Goal: Task Accomplishment & Management: Complete application form

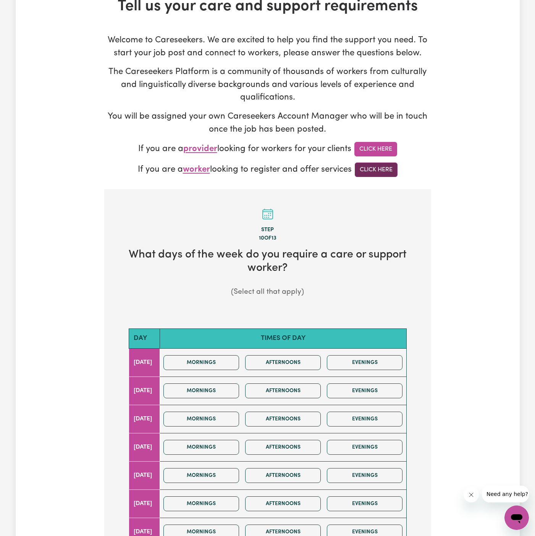
scroll to position [119, 0]
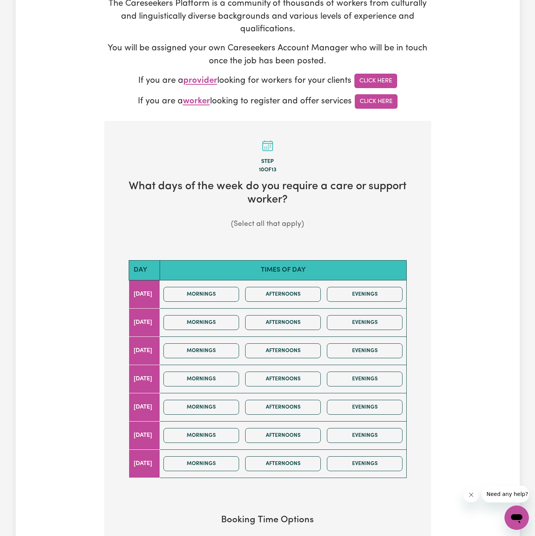
click at [470, 131] on div "Tell us your care and support requirements Welcome to Careseekers. We are excit…" at bounding box center [268, 297] width 504 height 736
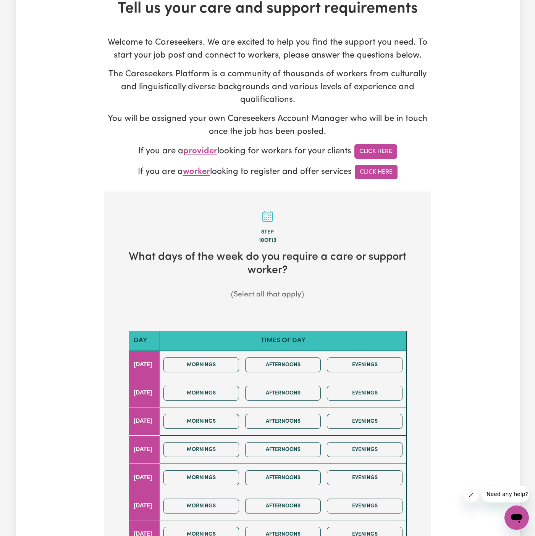
scroll to position [78, 0]
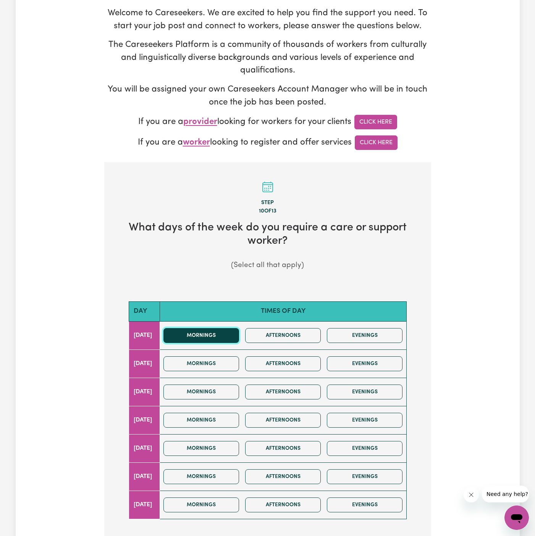
click at [226, 335] on button "Mornings" at bounding box center [201, 335] width 76 height 15
click at [279, 336] on button "Afternoons" at bounding box center [283, 335] width 76 height 15
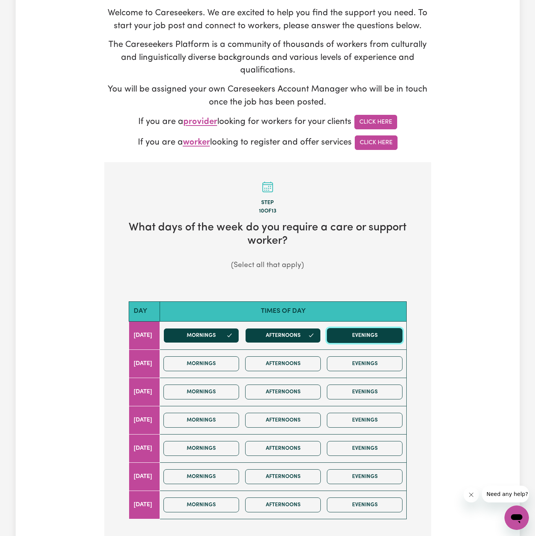
click at [365, 335] on button "Evenings" at bounding box center [365, 335] width 76 height 15
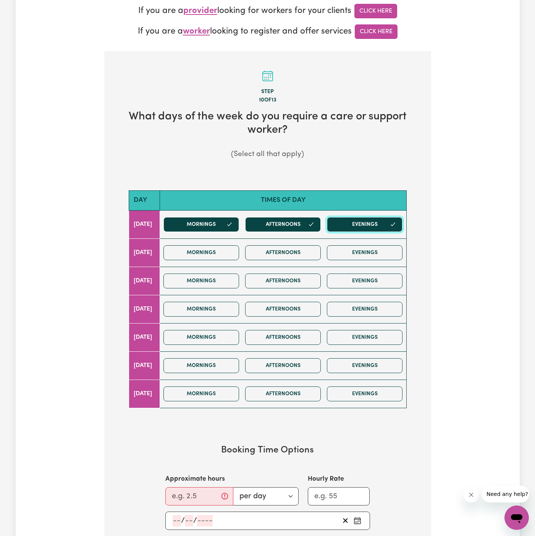
scroll to position [235, 0]
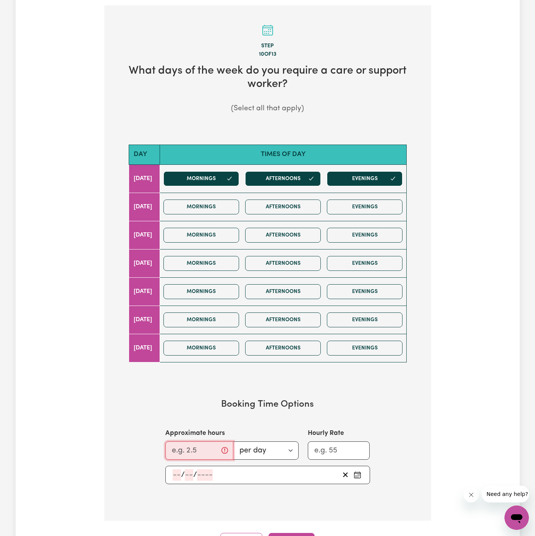
click at [184, 451] on input "Approximate hours" at bounding box center [199, 451] width 68 height 18
click at [182, 445] on input "Approximate hours" at bounding box center [199, 451] width 68 height 18
type input "1"
click at [177, 469] on input "number" at bounding box center [176, 474] width 8 height 11
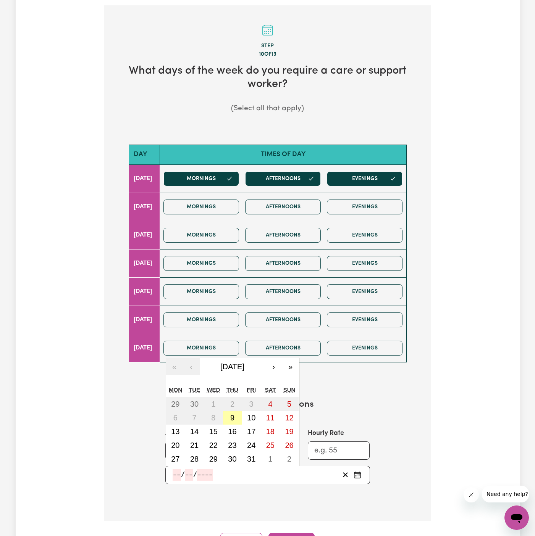
click at [234, 418] on abbr "9" at bounding box center [232, 418] width 4 height 8
type input "[DATE]"
type input "9"
type input "10"
type input "2025"
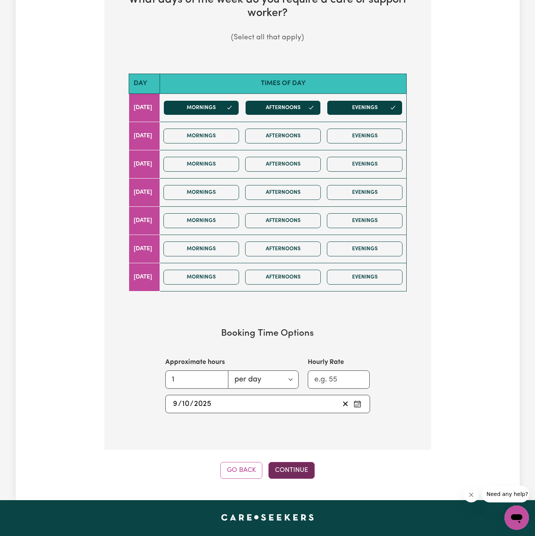
click at [298, 469] on button "Continue" at bounding box center [291, 470] width 46 height 17
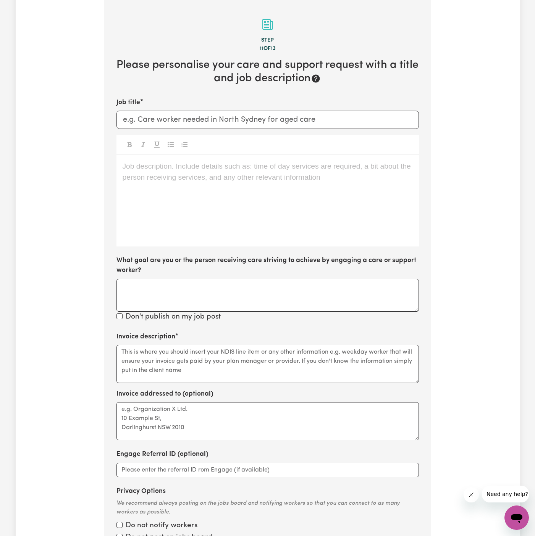
scroll to position [239, 0]
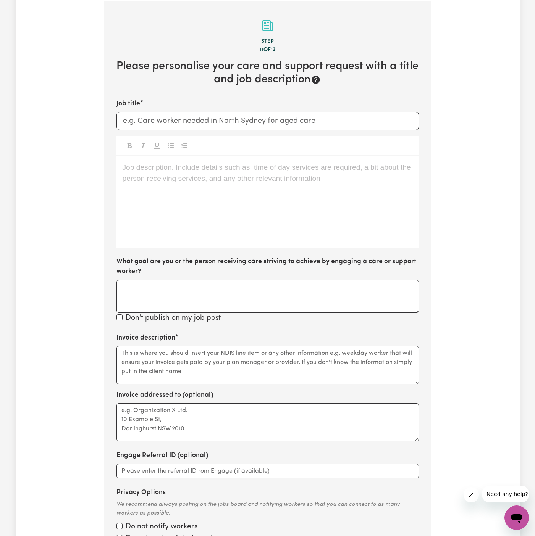
click at [131, 193] on div "Job description. Include details such as: time of day services are required, a …" at bounding box center [267, 202] width 302 height 92
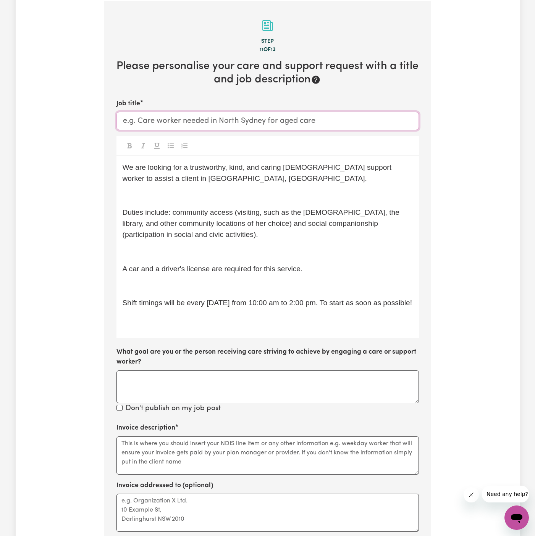
click at [254, 116] on input "Job title" at bounding box center [267, 121] width 302 height 18
click at [312, 120] on input "Support Worker Needed In" at bounding box center [267, 121] width 302 height 18
paste input "[GEOGRAPHIC_DATA], [GEOGRAPHIC_DATA]"
type input "Support Worker Needed In [GEOGRAPHIC_DATA], [GEOGRAPHIC_DATA]"
click at [199, 208] on span "Duties include: community access (visiting, such as the [DEMOGRAPHIC_DATA], the…" at bounding box center [261, 223] width 279 height 30
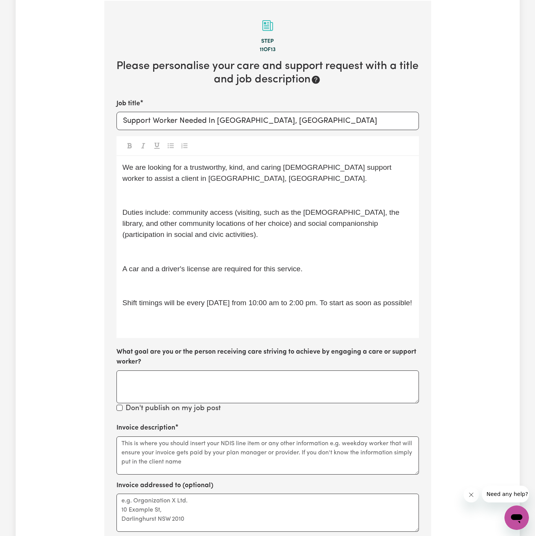
click at [200, 198] on p "﻿" at bounding box center [267, 195] width 290 height 11
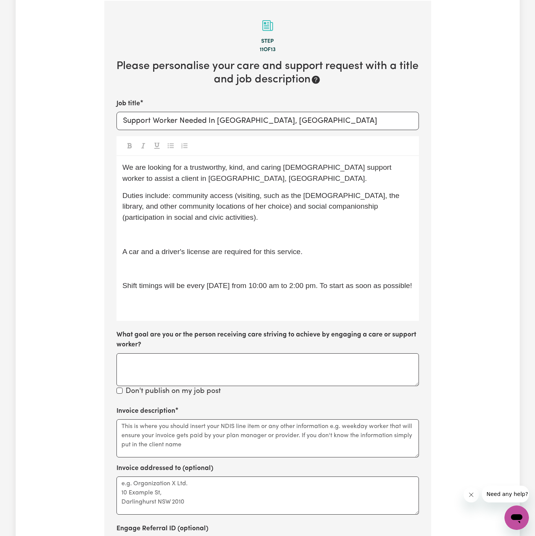
click at [207, 216] on p "Duties include: community access (visiting, such as the [DEMOGRAPHIC_DATA], the…" at bounding box center [267, 206] width 290 height 33
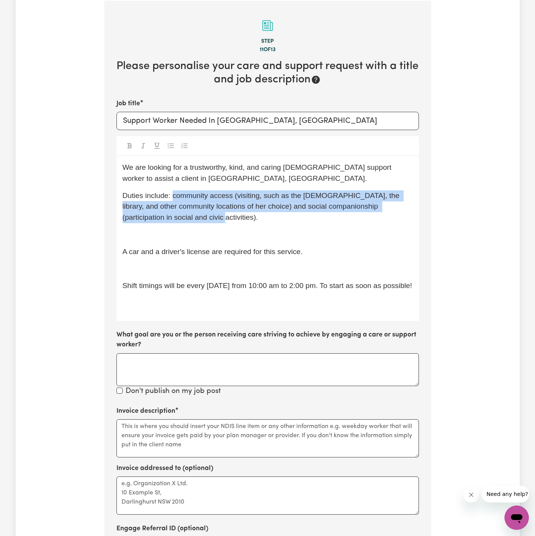
drag, startPoint x: 207, startPoint y: 218, endPoint x: 172, endPoint y: 199, distance: 39.3
click at [172, 199] on p "Duties include: community access (visiting, such as the [DEMOGRAPHIC_DATA], the…" at bounding box center [267, 206] width 290 height 33
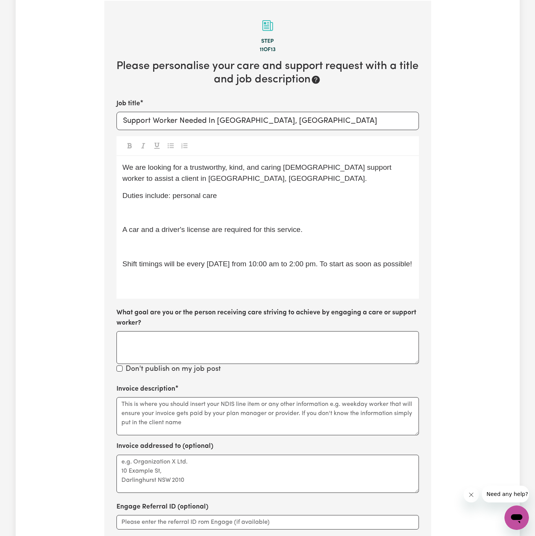
click at [187, 208] on p "﻿" at bounding box center [267, 212] width 290 height 11
drag, startPoint x: 172, startPoint y: 197, endPoint x: 236, endPoint y: 195, distance: 63.7
click at [236, 195] on p "Duties include: personal care" at bounding box center [267, 195] width 290 height 11
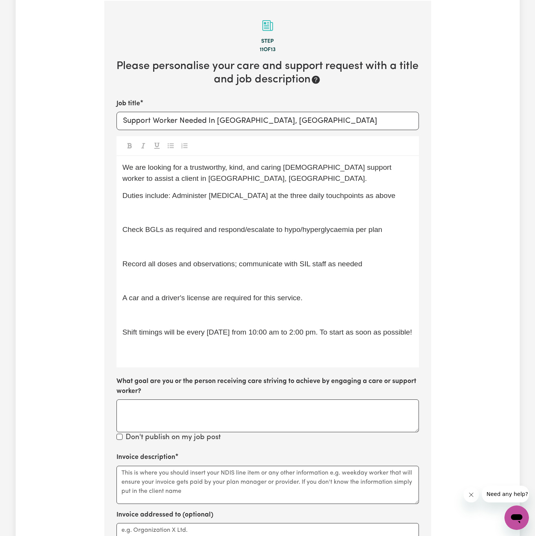
click at [125, 229] on span "Check BGLs as required and respond/escalate to hypo/hyperglycaemia per plan" at bounding box center [252, 230] width 260 height 8
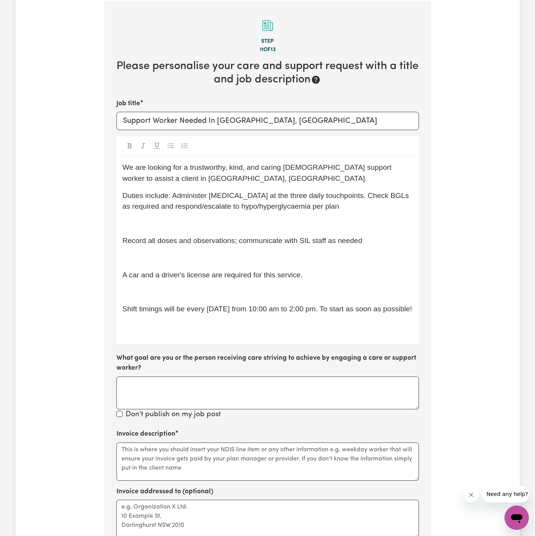
click at [122, 247] on div "We are looking for a trustworthy, kind, and caring [DEMOGRAPHIC_DATA] support w…" at bounding box center [267, 250] width 302 height 188
click at [123, 243] on span "Record all doses and observations; communicate with SIL staff as needed" at bounding box center [242, 241] width 240 height 8
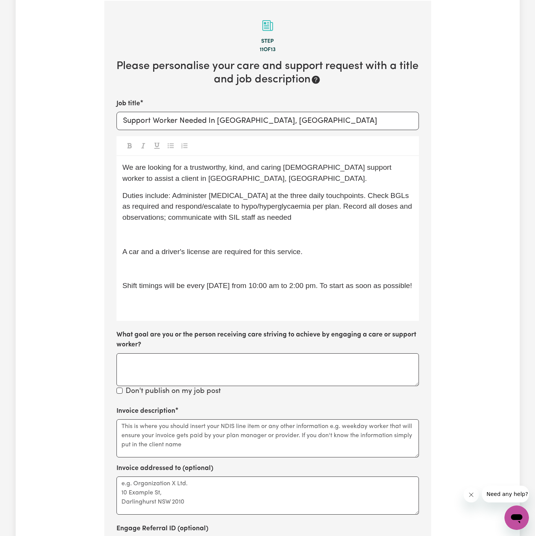
click at [273, 251] on span "A car and a driver's license are required for this service." at bounding box center [212, 252] width 180 height 8
click at [268, 249] on span "A car and a driver's license are required for this service." at bounding box center [212, 252] width 180 height 8
click at [222, 275] on div "We are looking for a trustworthy, kind, and caring [DEMOGRAPHIC_DATA] support w…" at bounding box center [267, 238] width 302 height 165
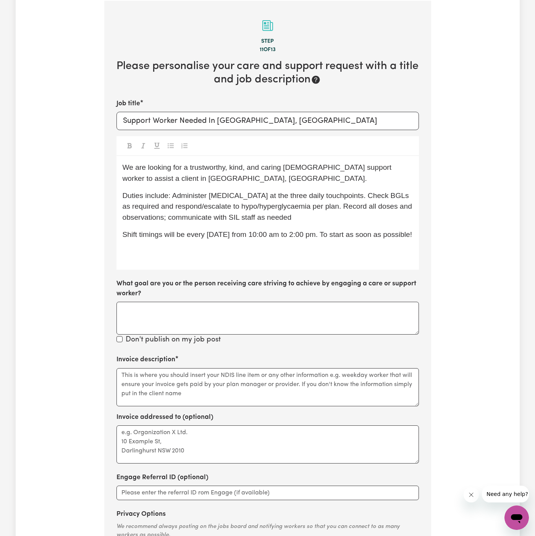
click at [211, 240] on div "We are looking for a trustworthy, kind, and caring [DEMOGRAPHIC_DATA] support w…" at bounding box center [267, 213] width 302 height 114
drag, startPoint x: 188, startPoint y: 234, endPoint x: 411, endPoint y: 260, distance: 225.1
click at [411, 260] on div "We are looking for a trustworthy, kind, and caring [DEMOGRAPHIC_DATA] support w…" at bounding box center [267, 213] width 302 height 114
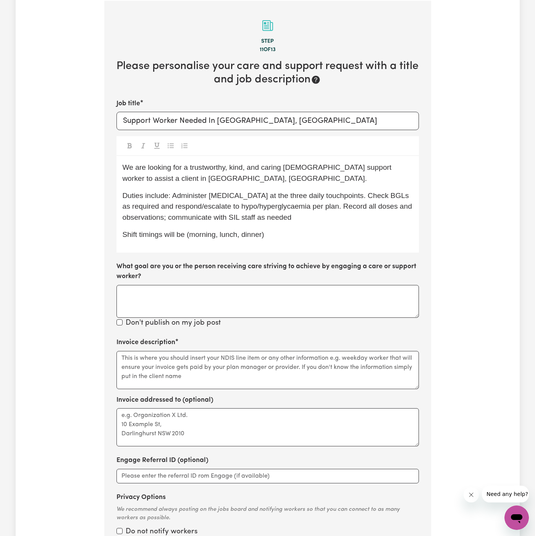
click at [189, 234] on span "Shift timings will be (morning, lunch, dinner)" at bounding box center [193, 234] width 142 height 8
click at [252, 234] on span "Shift timings will be morning, lunch, dinner)" at bounding box center [191, 234] width 139 height 8
click at [306, 232] on p "Shift timings will be morning, lunch, and dinner)" at bounding box center [267, 234] width 290 height 11
click at [342, 196] on span "Duties include: Administer [MEDICAL_DATA] at the three daily touchpoints. Check…" at bounding box center [268, 207] width 292 height 30
click at [276, 216] on span "Duties include: Administer [MEDICAL_DATA] at the three daily touchpoints. Check…" at bounding box center [268, 207] width 292 height 30
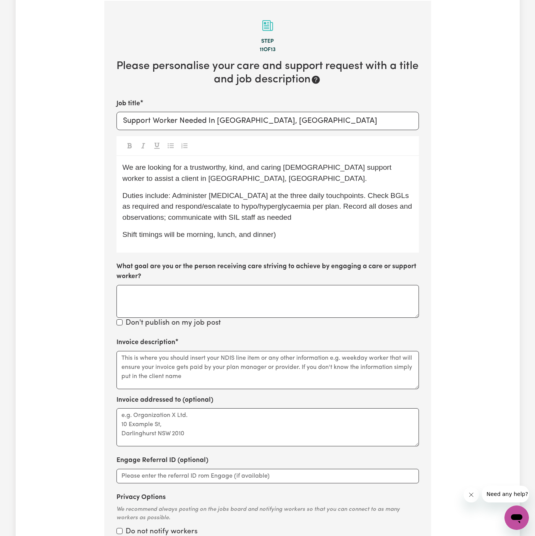
click at [318, 222] on div "We are looking for a trustworthy, kind, and caring [DEMOGRAPHIC_DATA] support w…" at bounding box center [267, 204] width 302 height 97
click at [375, 242] on div "We are looking for a trustworthy, kind, and caring [DEMOGRAPHIC_DATA] support w…" at bounding box center [267, 204] width 302 height 97
click at [328, 197] on span "Duties include: Administer [MEDICAL_DATA] at the three daily touchpoints. Check…" at bounding box center [268, 207] width 292 height 30
click at [334, 192] on span "Duties include: Administer [MEDICAL_DATA] at the three daily touchpoints. Check…" at bounding box center [268, 207] width 292 height 30
click at [133, 205] on span "Duties include: Administer [MEDICAL_DATA] at the three daily touchpoints, check…" at bounding box center [268, 207] width 292 height 30
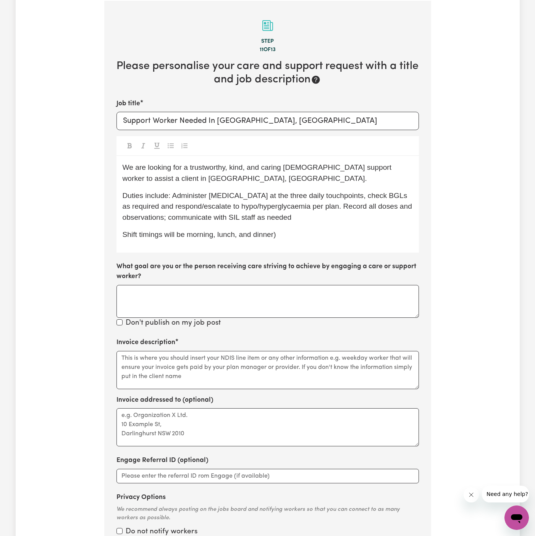
click at [124, 208] on span "Duties include: Administer [MEDICAL_DATA] at the three daily touchpoints, check…" at bounding box center [268, 207] width 292 height 30
click at [305, 210] on p "Duties include: Administer [MEDICAL_DATA] at the three daily touchpoints, check…" at bounding box center [267, 206] width 290 height 33
click at [308, 210] on span "Duties include: Administer [MEDICAL_DATA] at the three daily touchpoints, check…" at bounding box center [265, 207] width 287 height 30
click at [301, 218] on p "Duties include: Administer [MEDICAL_DATA] at the three daily touchpoints, check…" at bounding box center [267, 206] width 290 height 33
click at [310, 218] on p "Duties include: Administer [MEDICAL_DATA] at the three daily touchpoints, check…" at bounding box center [267, 206] width 290 height 33
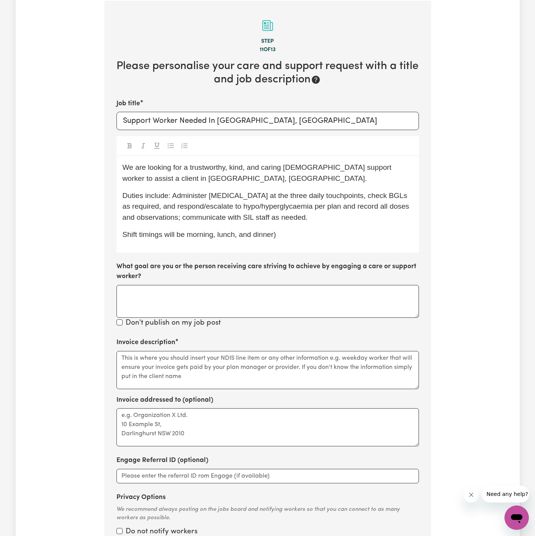
click at [310, 218] on p "Duties include: Administer [MEDICAL_DATA] at the three daily touchpoints, check…" at bounding box center [267, 206] width 290 height 33
click at [261, 233] on span "Shift timings will be morning, lunch, and dinner)" at bounding box center [198, 234] width 153 height 8
click at [186, 235] on span "Shift timings will be morning, lunch, and dinner." at bounding box center [198, 234] width 153 height 8
click at [266, 285] on textarea "What goal are you or the person receiving care striving to achieve by engaging …" at bounding box center [267, 301] width 302 height 33
click at [251, 230] on span "Shift timings will be discussed.morning, lunch, and dinner." at bounding box center [215, 234] width 187 height 8
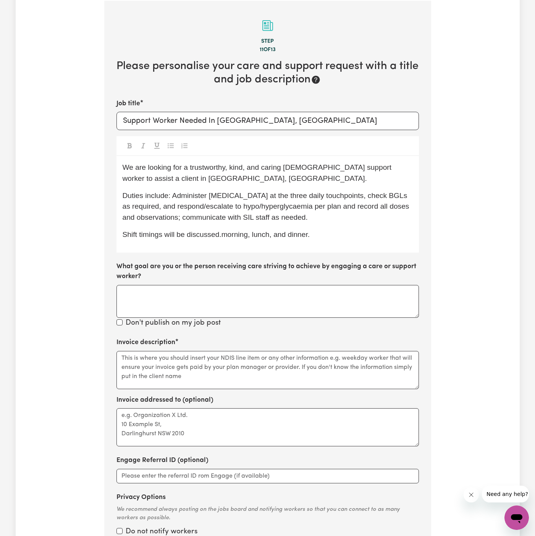
click at [222, 235] on span "Shift timings will be discussed.morning, lunch, and dinner." at bounding box center [215, 234] width 187 height 8
drag, startPoint x: 234, startPoint y: 247, endPoint x: 305, endPoint y: 247, distance: 70.2
click at [235, 247] on div "We are looking for a trustworthy, kind, and caring [DEMOGRAPHIC_DATA] support w…" at bounding box center [267, 204] width 302 height 97
click at [230, 231] on span "Shift timings will be discussed (will be morning, lunch, and dinner)." at bounding box center [229, 234] width 215 height 8
drag, startPoint x: 304, startPoint y: 167, endPoint x: 188, endPoint y: 168, distance: 116.0
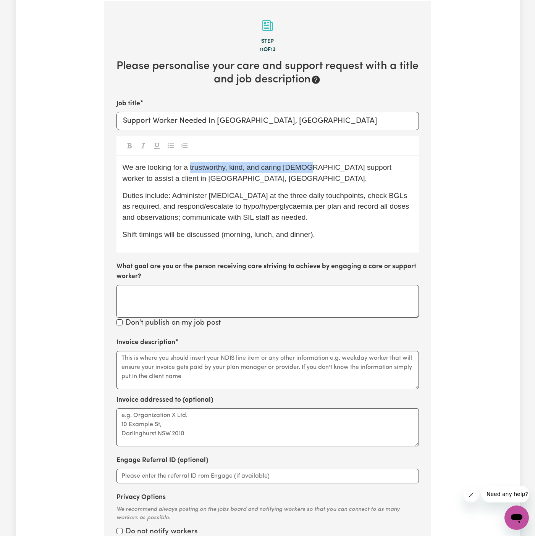
click at [188, 168] on span "We are looking for a trustworthy, kind, and caring [DEMOGRAPHIC_DATA] support w…" at bounding box center [257, 172] width 271 height 19
drag, startPoint x: 302, startPoint y: 168, endPoint x: 347, endPoint y: 168, distance: 44.6
click at [347, 168] on span "We are looking for a support worker to assist a client in [GEOGRAPHIC_DATA], [G…" at bounding box center [252, 172] width 260 height 19
click at [177, 192] on span "Duties include: Administer [MEDICAL_DATA] at the three daily touchpoints, check…" at bounding box center [266, 207] width 288 height 30
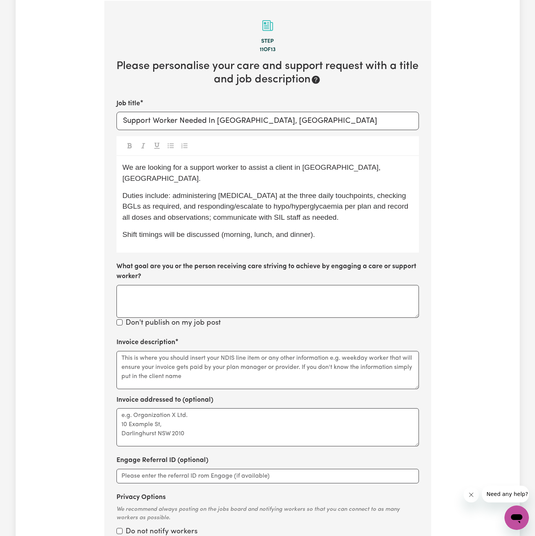
click at [224, 197] on span "Duties include: administering [MEDICAL_DATA] at the three daily touchpoints, ch…" at bounding box center [266, 207] width 288 height 30
click at [352, 229] on p "Shift timings will be discussed (morning, lunch, and dinner)." at bounding box center [267, 234] width 290 height 11
click at [339, 229] on p "Shift timings will be discussed (morning, lunch, and dinner)." at bounding box center [267, 234] width 290 height 11
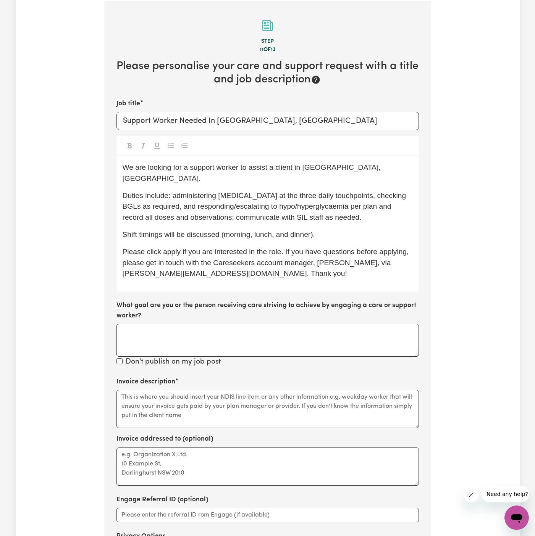
click at [173, 248] on span "Please click apply if you are interested in the role. If you have questions bef…" at bounding box center [266, 263] width 288 height 30
click at [192, 448] on textarea "Invoice addressed to (optional)" at bounding box center [267, 467] width 302 height 38
paste textarea "My Care Ability"
type textarea "c/o My Care Ability"
click at [208, 414] on textarea "Invoice description" at bounding box center [267, 409] width 302 height 38
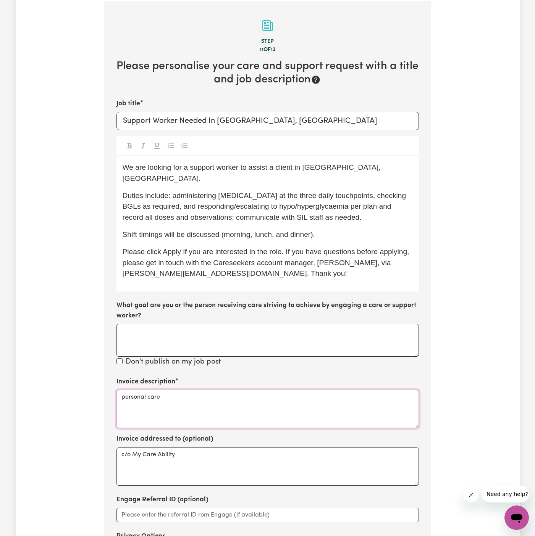
type textarea "personal care"
click at [295, 201] on span "Duties include: administering [MEDICAL_DATA] at the three daily touchpoints, ch…" at bounding box center [264, 207] width 285 height 30
click at [322, 176] on div "We are looking for a support worker to assist a client in [GEOGRAPHIC_DATA], [G…" at bounding box center [267, 223] width 302 height 135
drag, startPoint x: 346, startPoint y: 166, endPoint x: 385, endPoint y: 222, distance: 68.6
click at [347, 168] on span "We are looking for a support worker to assist a client in [GEOGRAPHIC_DATA], [G…" at bounding box center [252, 172] width 260 height 19
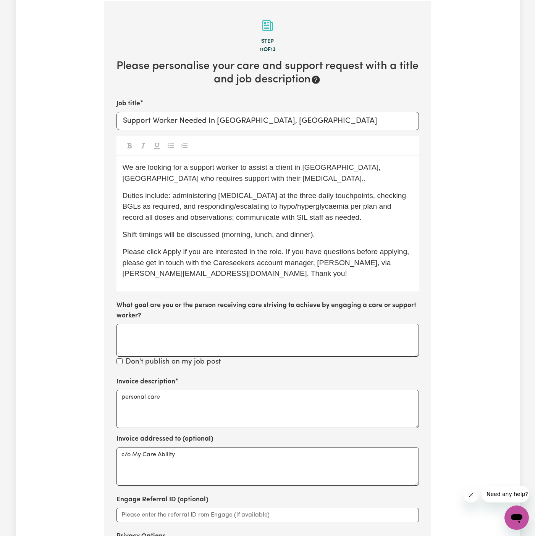
click at [358, 164] on span "We are looking for a support worker to assist a client in [GEOGRAPHIC_DATA], [G…" at bounding box center [252, 172] width 260 height 19
click at [393, 176] on p "We are looking for a support worker to assist a client in [GEOGRAPHIC_DATA], [G…" at bounding box center [267, 173] width 290 height 22
click at [248, 182] on p "We are looking for a support worker to assist a client in [GEOGRAPHIC_DATA], [G…" at bounding box center [267, 173] width 290 height 22
drag, startPoint x: 321, startPoint y: 235, endPoint x: 228, endPoint y: 232, distance: 92.8
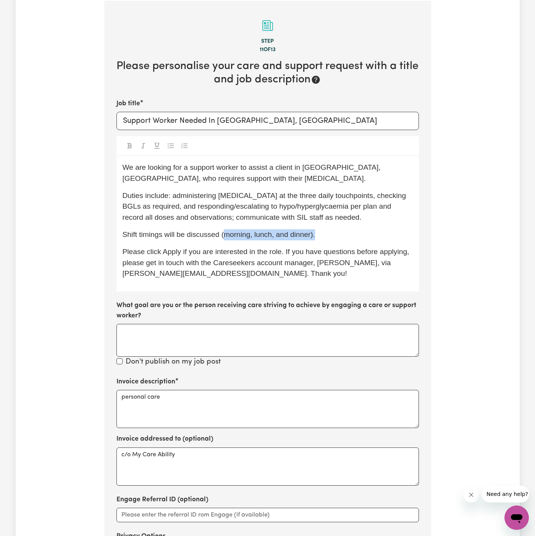
click at [228, 232] on p "Shift timings will be discussed (morning, lunch, and dinner)." at bounding box center [267, 234] width 290 height 11
click at [299, 214] on span "Duties include: administering [MEDICAL_DATA] at the three daily touchpoints, ch…" at bounding box center [264, 207] width 285 height 30
drag, startPoint x: 223, startPoint y: 234, endPoint x: 364, endPoint y: 235, distance: 141.6
click at [364, 235] on p "Shift timings will be discussed (morning, lunch, and dinner)." at bounding box center [267, 234] width 290 height 11
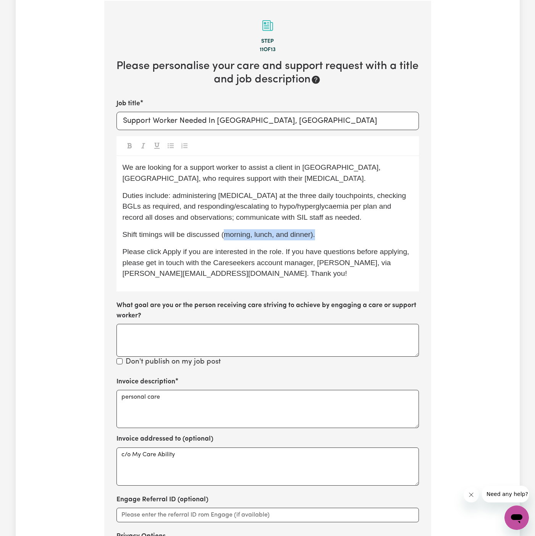
click at [364, 235] on p "Shift timings will be discussed (morning, lunch, and dinner)." at bounding box center [267, 234] width 290 height 11
drag, startPoint x: 319, startPoint y: 239, endPoint x: 222, endPoint y: 239, distance: 96.9
click at [222, 239] on p "Shift timings will be discussed (morning, lunch, and dinner)." at bounding box center [267, 234] width 290 height 11
drag, startPoint x: 304, startPoint y: 218, endPoint x: 356, endPoint y: 218, distance: 52.3
click at [306, 218] on span "Duties include: administering [MEDICAL_DATA] at the three daily touchpoints, ch…" at bounding box center [264, 207] width 285 height 30
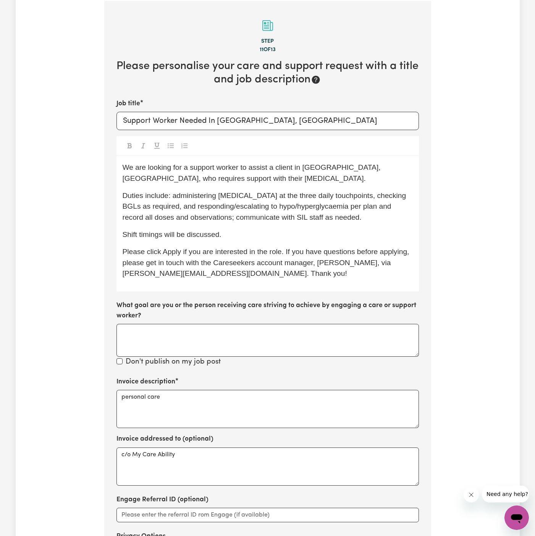
click at [345, 213] on p "Duties include: administering [MEDICAL_DATA] at the three daily touchpoints, ch…" at bounding box center [267, 206] width 290 height 33
click at [335, 193] on span "Duties include: administering [MEDICAL_DATA] at the three daily touchpoints, ch…" at bounding box center [264, 207] width 285 height 30
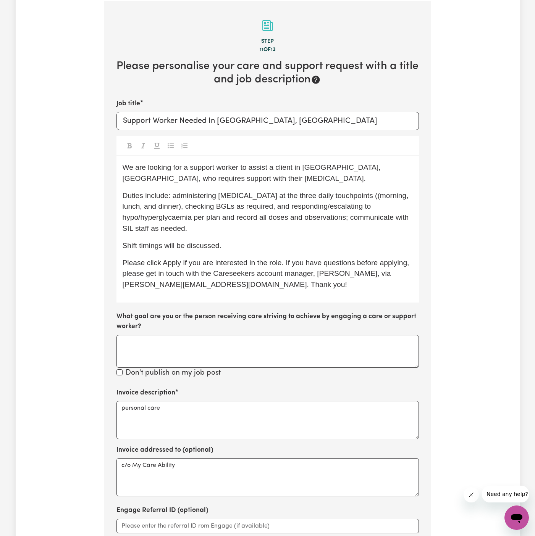
click at [328, 193] on span "Duties include: administering [MEDICAL_DATA] at the three daily touchpoints ((m…" at bounding box center [266, 212] width 288 height 41
click at [254, 185] on div "We are looking for a support worker to assist a client in [GEOGRAPHIC_DATA], [G…" at bounding box center [267, 229] width 302 height 147
click at [275, 172] on p "We are looking for a support worker to assist a client in [GEOGRAPHIC_DATA], [G…" at bounding box center [267, 173] width 290 height 22
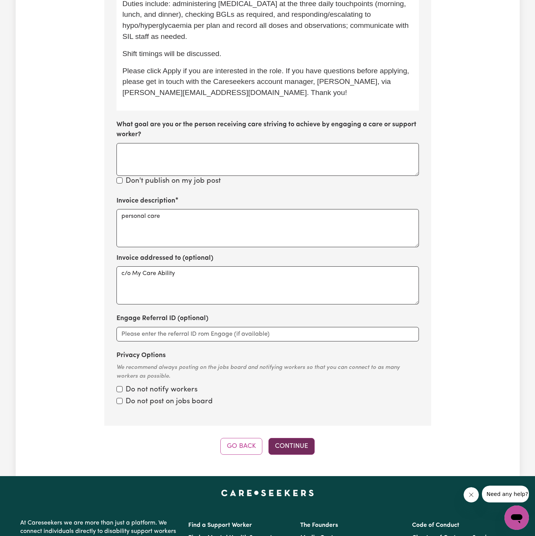
click at [296, 438] on button "Continue" at bounding box center [291, 446] width 46 height 17
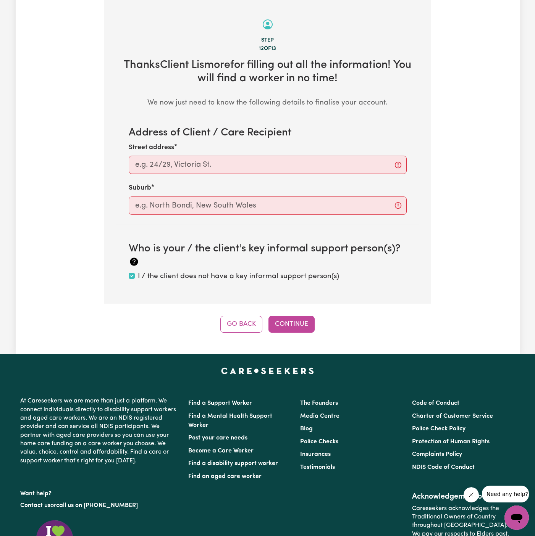
scroll to position [239, 0]
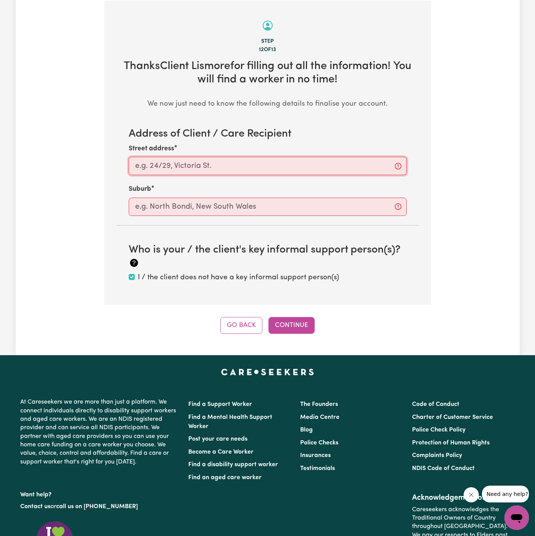
click at [300, 171] on input "Street address" at bounding box center [268, 166] width 278 height 18
paste input "Lismore"
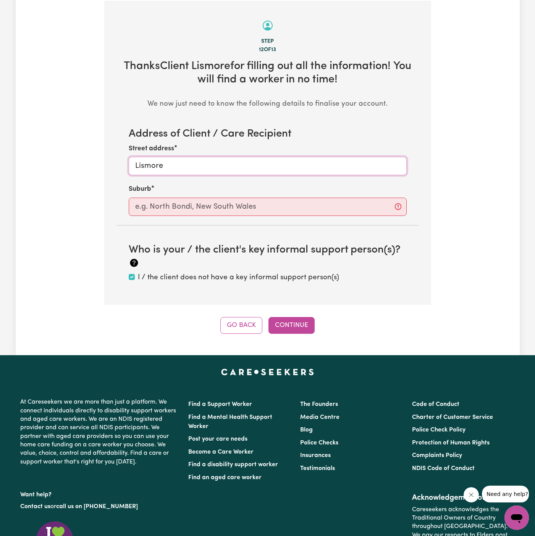
type input "Lismore"
click at [290, 213] on input "text" at bounding box center [268, 207] width 278 height 18
click at [292, 206] on input "text" at bounding box center [268, 207] width 278 height 18
paste input "Lismore"
type input "Lismore"
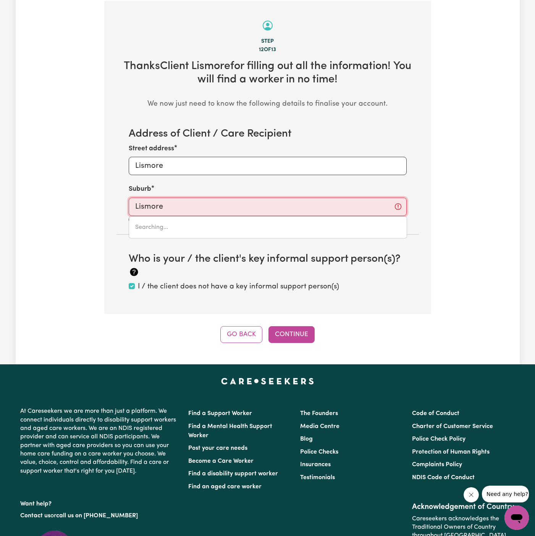
type input "Lismore, [GEOGRAPHIC_DATA], 2480"
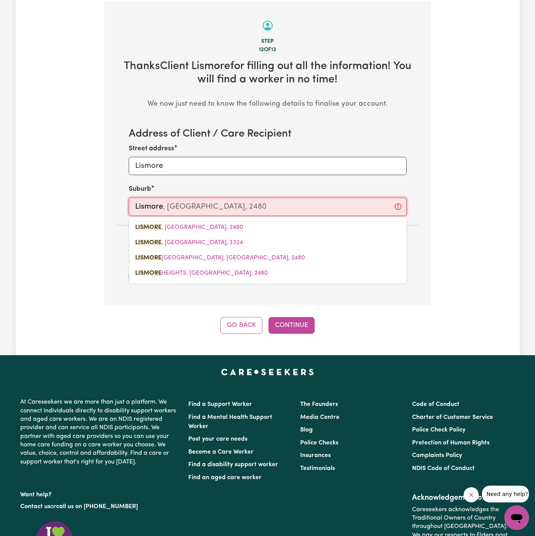
type input "Lismore"
type input "Lismore, [GEOGRAPHIC_DATA], 2480"
click at [244, 321] on button "Go Back" at bounding box center [241, 325] width 42 height 17
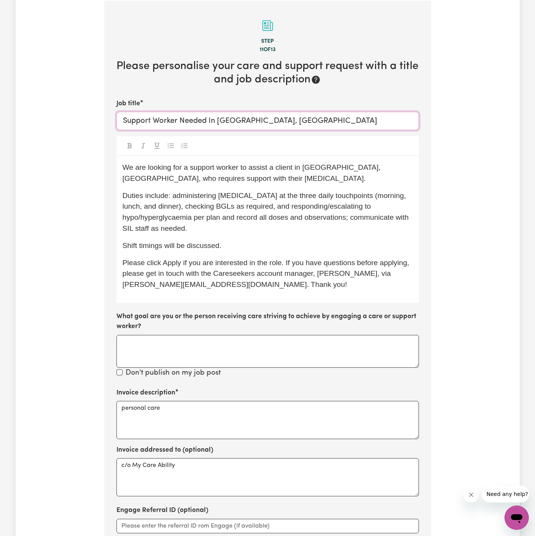
click at [210, 113] on input "Support Worker Needed In [GEOGRAPHIC_DATA], [GEOGRAPHIC_DATA]" at bounding box center [267, 121] width 302 height 18
paste input "AHPRA-Registered Nurse – [MEDICAL_DATA] Support (Lismore [GEOGRAPHIC_DATA])"
type input "AHPRA-Registered Nurse – [MEDICAL_DATA] Support (Lismore [GEOGRAPHIC_DATA])"
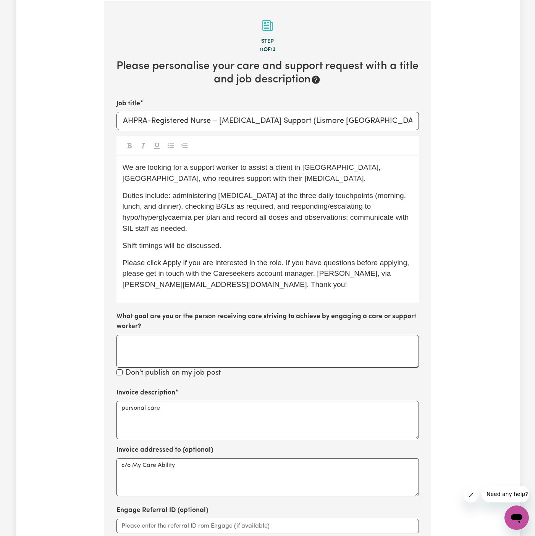
click at [129, 166] on span "We are looking for a support worker to assist a client in [GEOGRAPHIC_DATA], [G…" at bounding box center [252, 172] width 260 height 19
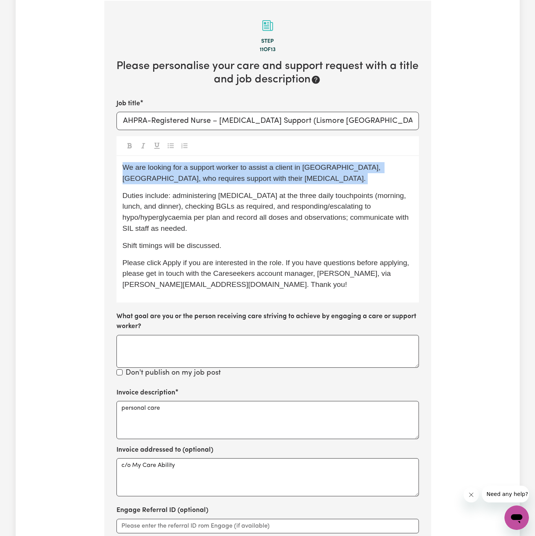
click at [129, 166] on span "We are looking for a support worker to assist a client in [GEOGRAPHIC_DATA], [G…" at bounding box center [252, 172] width 260 height 19
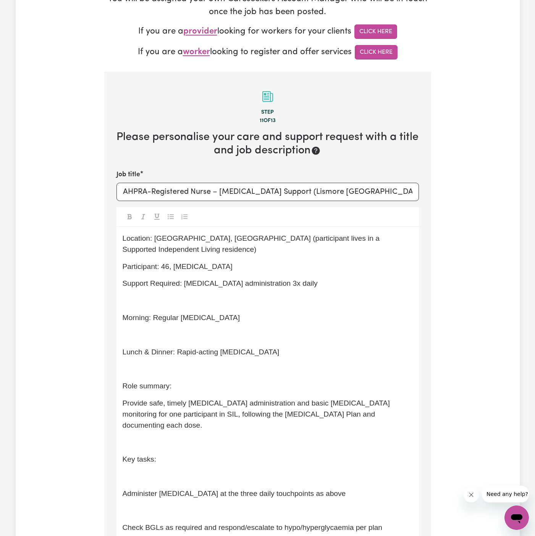
scroll to position [160, 0]
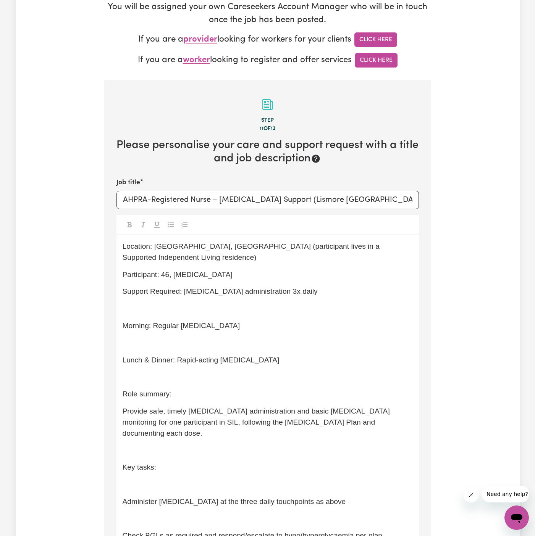
click at [206, 271] on span "Participant: 46, [MEDICAL_DATA]" at bounding box center [177, 275] width 110 height 8
click at [210, 338] on p "﻿" at bounding box center [267, 343] width 290 height 11
drag, startPoint x: 258, startPoint y: 350, endPoint x: 124, endPoint y: 315, distance: 138.6
click at [124, 315] on div "Location: [GEOGRAPHIC_DATA], [GEOGRAPHIC_DATA] (participant lives in a Supporte…" at bounding box center [267, 511] width 302 height 552
click at [159, 338] on p "﻿" at bounding box center [267, 343] width 290 height 11
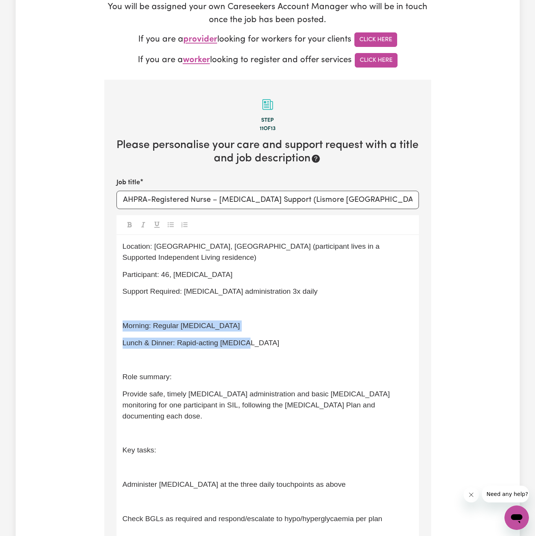
drag, startPoint x: 248, startPoint y: 332, endPoint x: 111, endPoint y: 311, distance: 138.3
click at [167, 216] on div at bounding box center [267, 225] width 302 height 20
click at [168, 222] on icon "Toggle undefined" at bounding box center [171, 225] width 6 height 6
drag, startPoint x: 253, startPoint y: 333, endPoint x: 117, endPoint y: 309, distance: 138.0
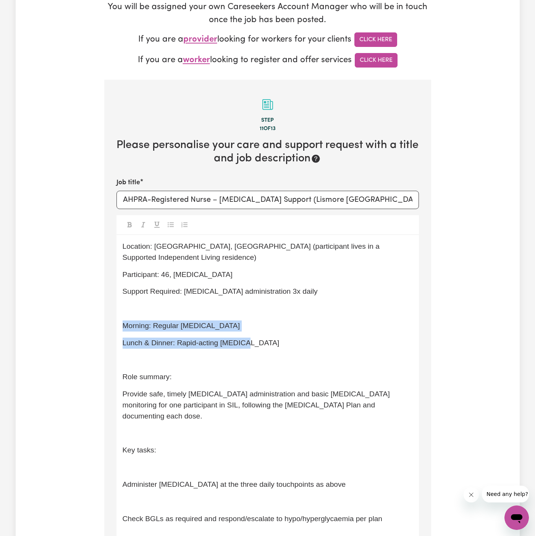
click at [117, 309] on div "Location: [GEOGRAPHIC_DATA], [GEOGRAPHIC_DATA] (participant lives in a Supporte…" at bounding box center [267, 502] width 302 height 535
click at [172, 225] on icon "Toggle undefined" at bounding box center [171, 225] width 6 height 6
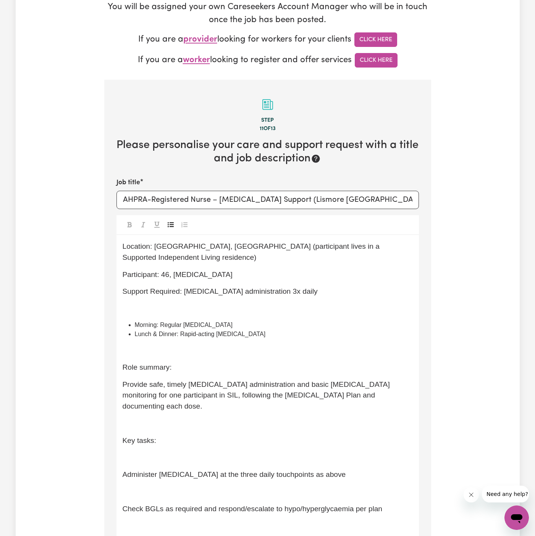
click at [213, 345] on p "﻿" at bounding box center [267, 350] width 290 height 11
click at [187, 307] on div "Location: [GEOGRAPHIC_DATA], [GEOGRAPHIC_DATA] (participant lives in a Supporte…" at bounding box center [267, 497] width 302 height 525
click at [187, 303] on p "﻿" at bounding box center [267, 308] width 290 height 11
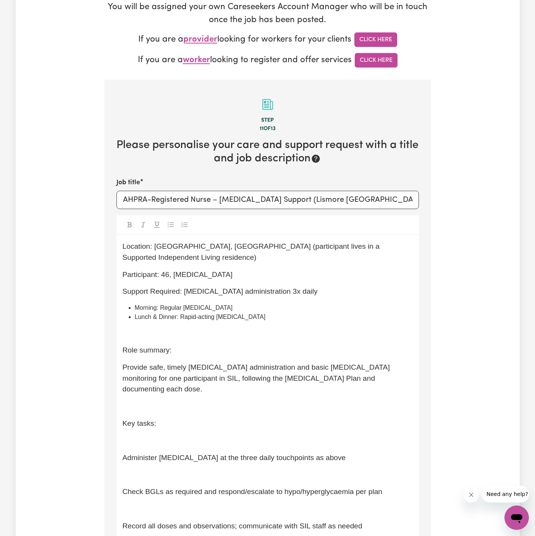
click at [197, 328] on p "﻿" at bounding box center [267, 333] width 290 height 11
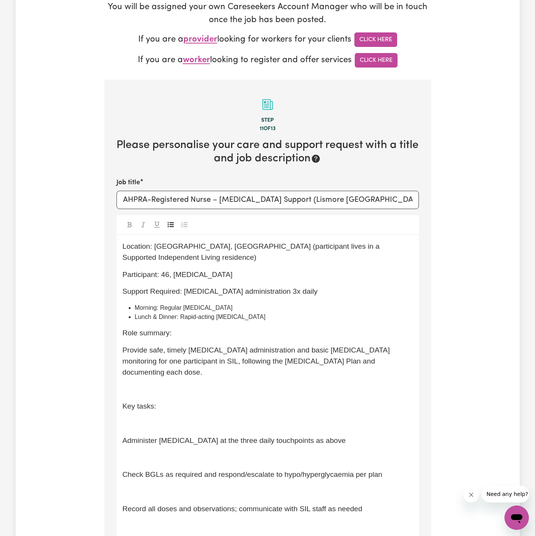
click at [172, 393] on div "Location: [GEOGRAPHIC_DATA], [GEOGRAPHIC_DATA] (participant lives in a Supporte…" at bounding box center [267, 480] width 302 height 491
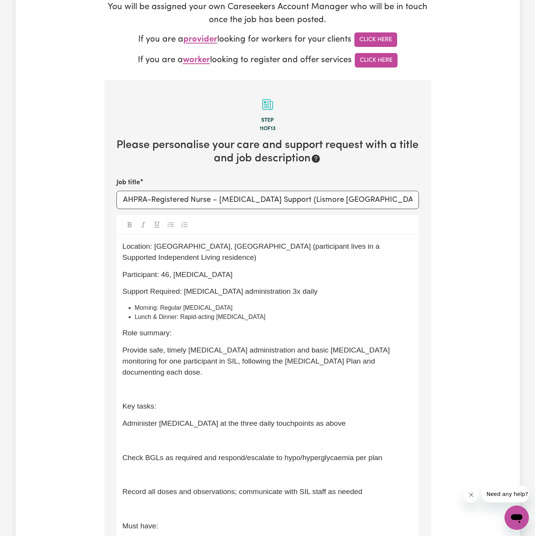
click at [153, 384] on p "﻿" at bounding box center [267, 389] width 290 height 11
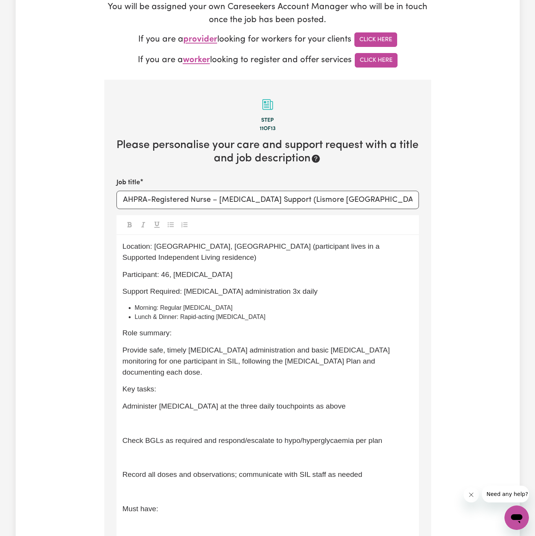
click at [163, 418] on p "﻿" at bounding box center [267, 423] width 290 height 11
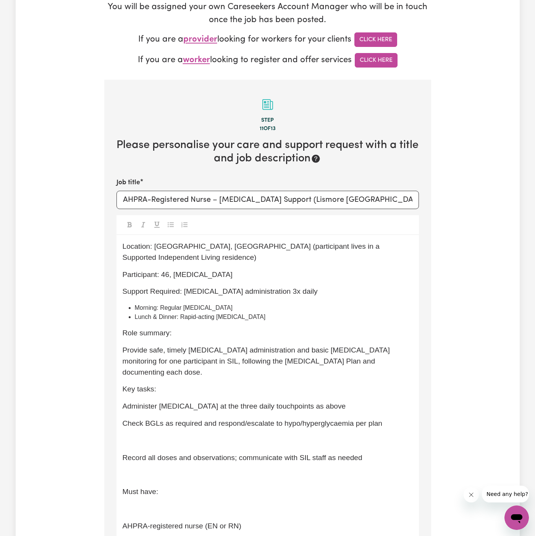
click at [162, 409] on div "Location: [GEOGRAPHIC_DATA], [GEOGRAPHIC_DATA] (participant lives in a Supporte…" at bounding box center [267, 455] width 302 height 440
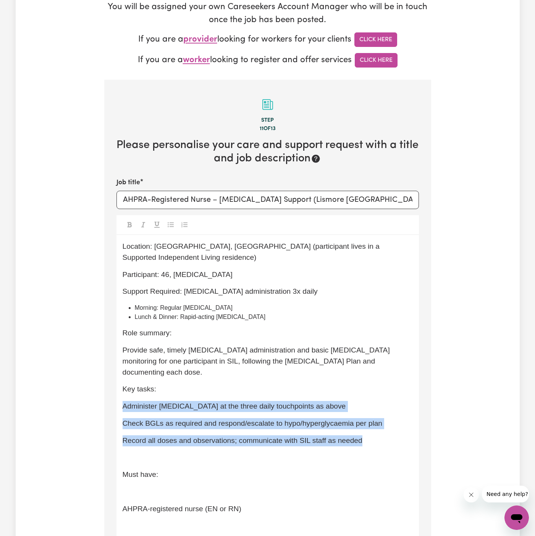
drag, startPoint x: 370, startPoint y: 418, endPoint x: 100, endPoint y: 380, distance: 272.4
click at [100, 380] on div "Tell us your care and support requirements Welcome to Careseekers. We are excit…" at bounding box center [268, 445] width 336 height 1114
click at [171, 226] on icon "Toggle undefined" at bounding box center [171, 224] width 6 height 5
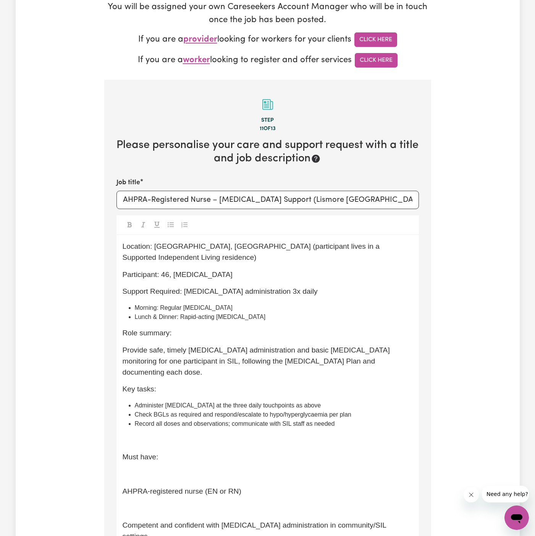
click at [189, 452] on p "Must have:" at bounding box center [267, 457] width 290 height 11
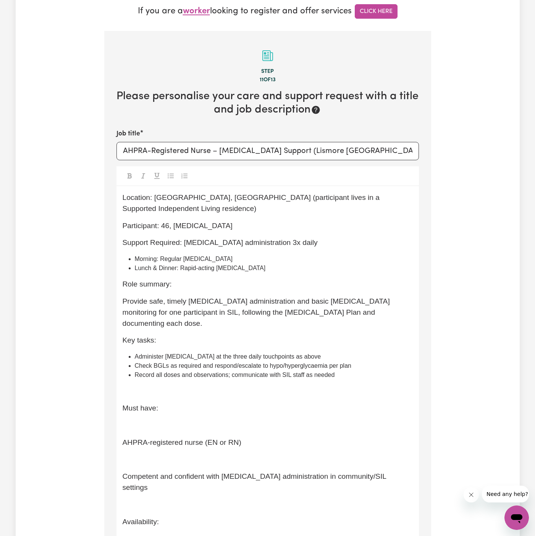
scroll to position [224, 0]
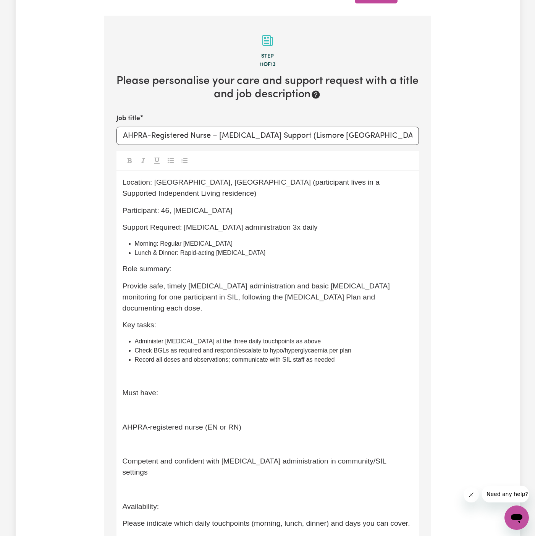
click at [147, 405] on p "﻿" at bounding box center [267, 410] width 290 height 11
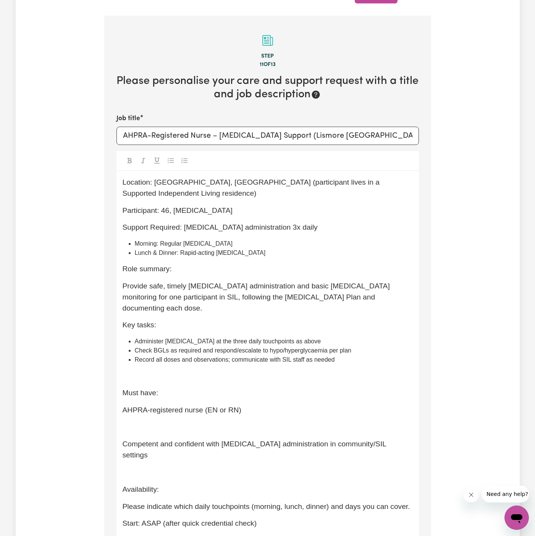
click at [146, 422] on p "﻿" at bounding box center [267, 427] width 290 height 11
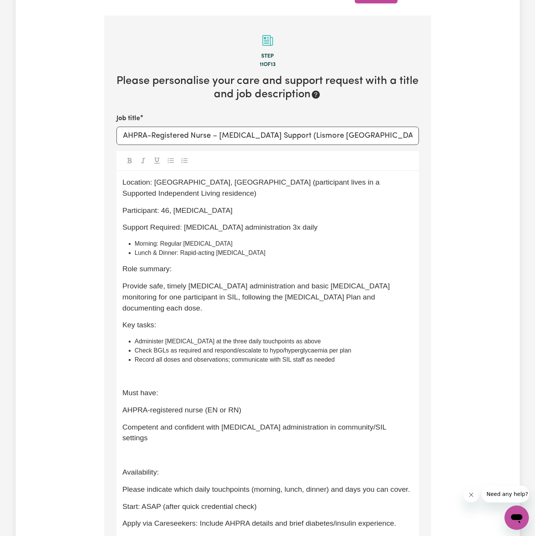
click at [145, 432] on div "Location: [GEOGRAPHIC_DATA], [GEOGRAPHIC_DATA] (participant lives in a Supporte…" at bounding box center [267, 356] width 302 height 371
click at [139, 468] on span "Availability:" at bounding box center [140, 472] width 37 height 8
click at [130, 371] on p "﻿" at bounding box center [267, 376] width 290 height 11
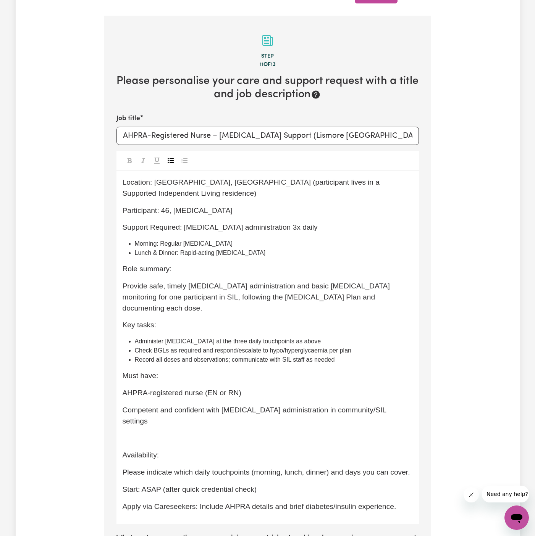
click at [148, 433] on p "﻿" at bounding box center [267, 438] width 290 height 11
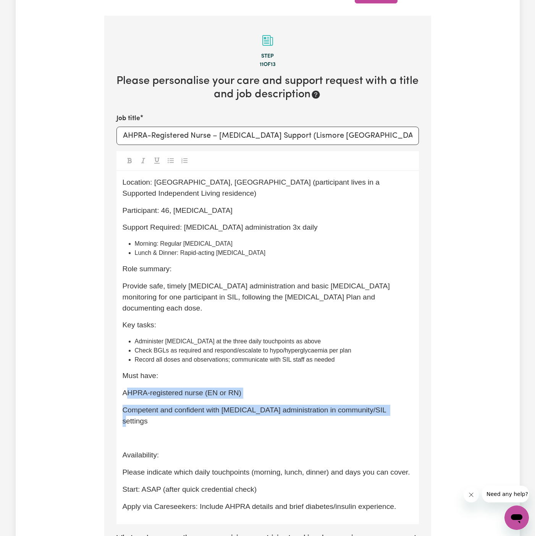
drag, startPoint x: 397, startPoint y: 392, endPoint x: 125, endPoint y: 371, distance: 273.3
click at [125, 371] on div "Location: [GEOGRAPHIC_DATA], [GEOGRAPHIC_DATA] (participant lives in a Supporte…" at bounding box center [267, 347] width 302 height 353
click at [181, 406] on span "Competent and confident with [MEDICAL_DATA] administration in community/SIL set…" at bounding box center [255, 415] width 266 height 19
drag, startPoint x: 123, startPoint y: 371, endPoint x: 397, endPoint y: 389, distance: 274.6
click at [397, 389] on div "Location: [GEOGRAPHIC_DATA], [GEOGRAPHIC_DATA] (participant lives in a Supporte…" at bounding box center [267, 347] width 302 height 353
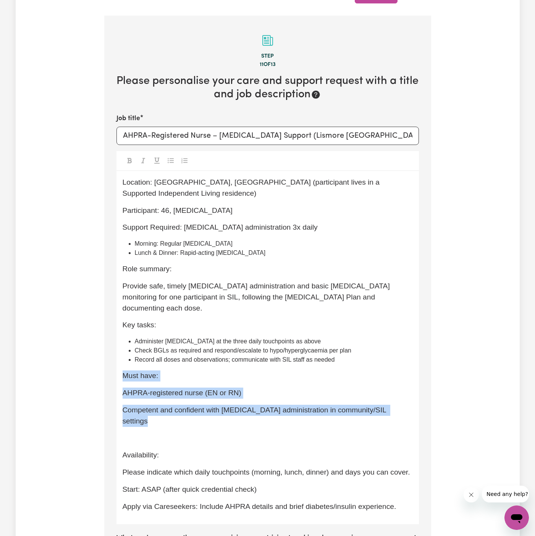
click at [169, 161] on icon "Toggle undefined" at bounding box center [171, 161] width 6 height 6
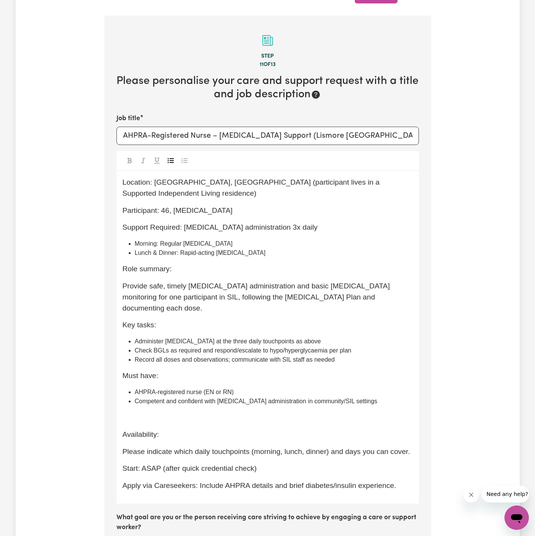
click at [190, 401] on div "Location: [GEOGRAPHIC_DATA], [GEOGRAPHIC_DATA] (participant lives in a Supporte…" at bounding box center [267, 337] width 302 height 333
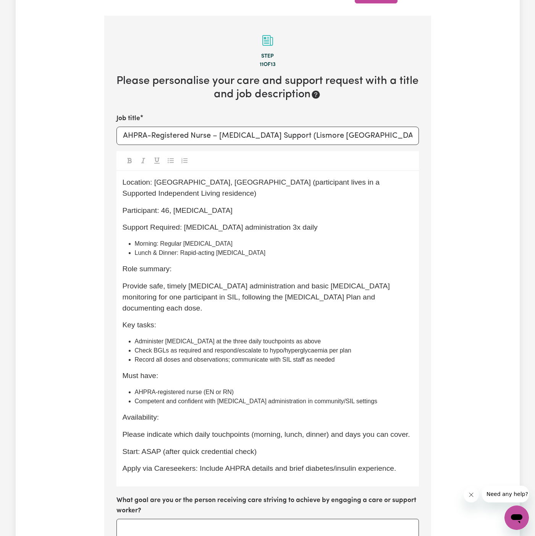
click at [133, 413] on span "Availability:" at bounding box center [140, 417] width 37 height 8
click at [185, 422] on div "Location: [GEOGRAPHIC_DATA], [GEOGRAPHIC_DATA] (participant lives in a Supporte…" at bounding box center [267, 329] width 302 height 316
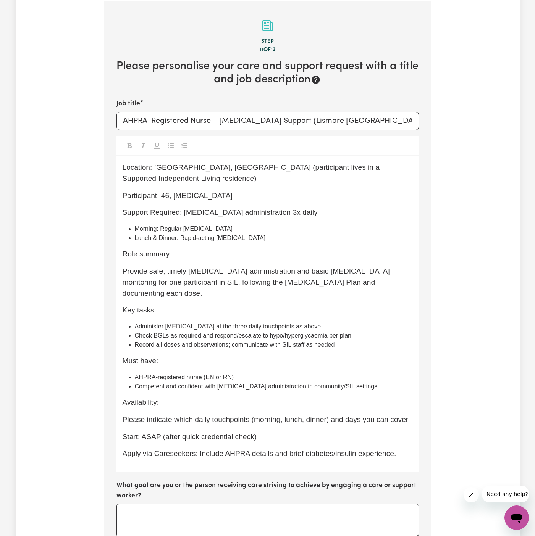
scroll to position [254, 0]
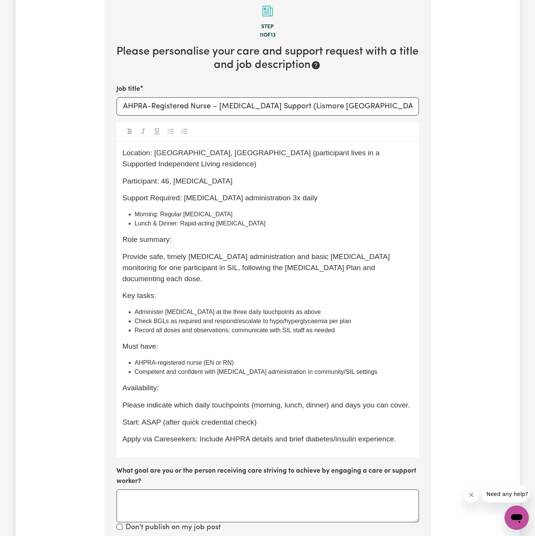
click at [279, 422] on div "Location: [GEOGRAPHIC_DATA], [GEOGRAPHIC_DATA] (participant lives in a Supporte…" at bounding box center [267, 300] width 302 height 316
click at [281, 434] on p "Apply via Careseekers: Include AHPRA details and brief diabetes/insulin experie…" at bounding box center [267, 439] width 290 height 11
click at [270, 217] on div "Location: [GEOGRAPHIC_DATA], [GEOGRAPHIC_DATA] (participant lives in a Supporte…" at bounding box center [267, 300] width 302 height 316
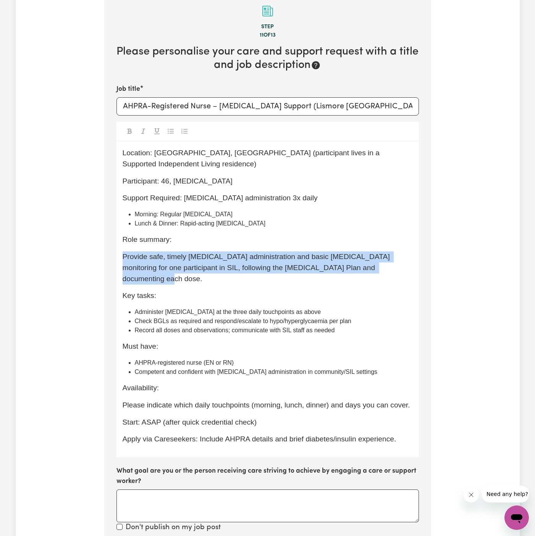
drag, startPoint x: 411, startPoint y: 258, endPoint x: 121, endPoint y: 246, distance: 291.0
click at [121, 246] on div "Location: [GEOGRAPHIC_DATA], [GEOGRAPHIC_DATA] (participant lives in a Supporte…" at bounding box center [267, 300] width 302 height 316
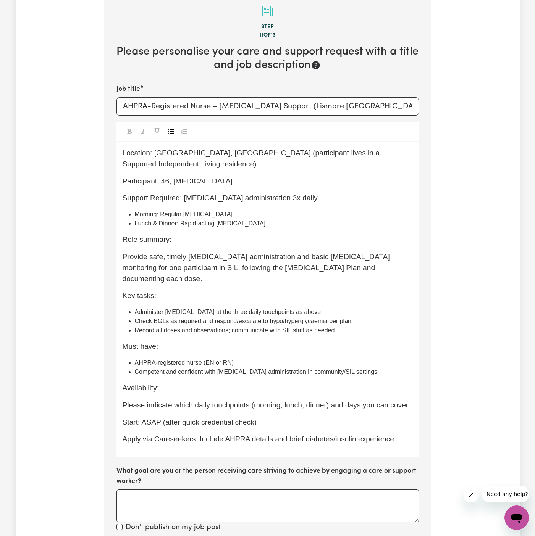
click at [237, 281] on div "Location: [GEOGRAPHIC_DATA], [GEOGRAPHIC_DATA] (participant lives in a Supporte…" at bounding box center [267, 300] width 302 height 316
click at [132, 151] on span "Location: [GEOGRAPHIC_DATA], [GEOGRAPHIC_DATA] (participant lives in a Supporte…" at bounding box center [251, 158] width 259 height 19
click at [134, 129] on button "Toggle undefined" at bounding box center [129, 131] width 11 height 10
click at [138, 177] on span "Participant: 46, [MEDICAL_DATA]" at bounding box center [177, 181] width 110 height 8
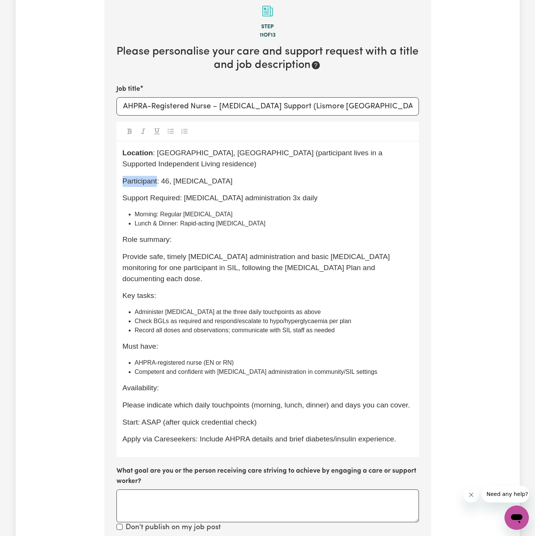
click at [138, 177] on span "Participant: 46, [MEDICAL_DATA]" at bounding box center [177, 181] width 110 height 8
click at [136, 132] on div at bounding box center [267, 132] width 302 height 20
click at [138, 177] on span "Participant: 46, [MEDICAL_DATA]" at bounding box center [177, 181] width 110 height 8
click at [131, 132] on icon "Toggle undefined" at bounding box center [129, 131] width 4 height 5
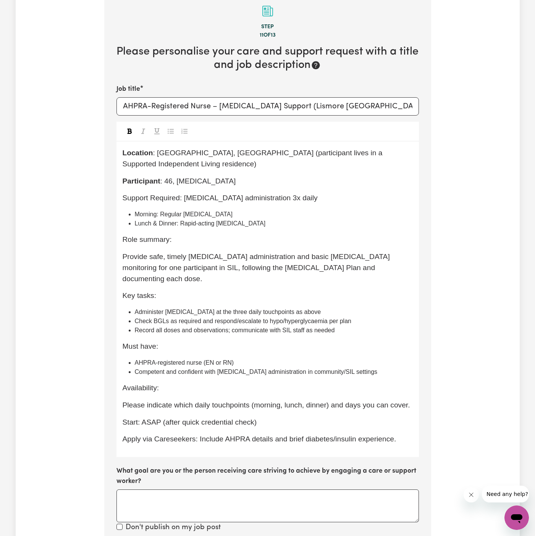
click at [140, 194] on span "Support Required: [MEDICAL_DATA] administration 3x daily" at bounding box center [219, 198] width 195 height 8
click at [168, 194] on span "Support Required: [MEDICAL_DATA] administration 3x daily" at bounding box center [219, 198] width 195 height 8
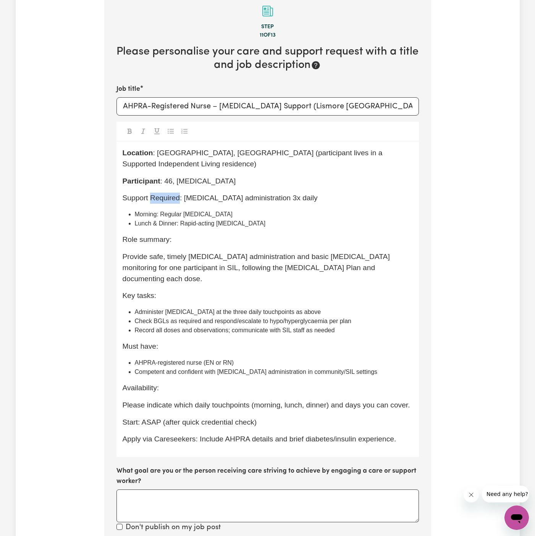
click at [185, 194] on span "Support Required: [MEDICAL_DATA] administration 3x daily" at bounding box center [219, 198] width 195 height 8
click at [195, 194] on span "Support Required: [MEDICAL_DATA] administration 3x daily" at bounding box center [219, 198] width 195 height 8
click at [125, 129] on button "Toggle undefined" at bounding box center [129, 131] width 11 height 10
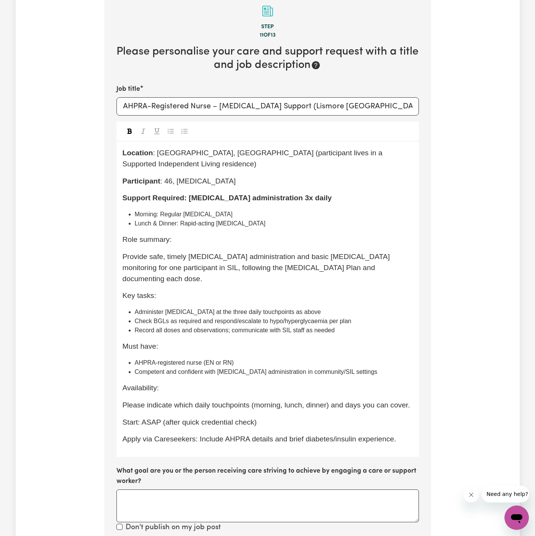
click at [148, 235] on span "Role summary:" at bounding box center [146, 239] width 49 height 8
click at [128, 133] on icon "Toggle undefined" at bounding box center [129, 131] width 4 height 5
click at [132, 292] on span "Key tasks:" at bounding box center [139, 296] width 34 height 8
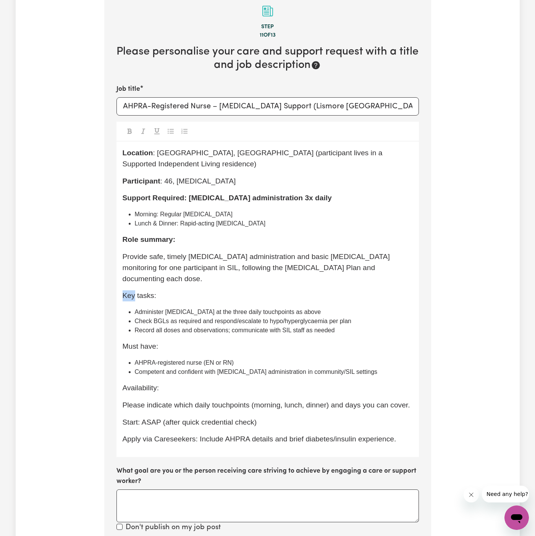
click at [132, 292] on span "Key tasks:" at bounding box center [139, 296] width 34 height 8
click at [128, 129] on icon "Toggle undefined" at bounding box center [129, 131] width 4 height 5
click at [143, 342] on span "Must have:" at bounding box center [140, 346] width 36 height 8
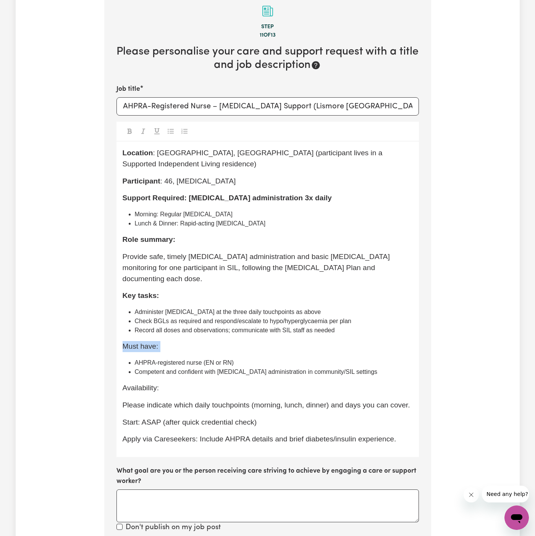
click at [143, 342] on span "Must have:" at bounding box center [140, 346] width 36 height 8
click at [131, 136] on div at bounding box center [267, 132] width 302 height 20
click at [144, 342] on span "Must have:" at bounding box center [140, 346] width 36 height 8
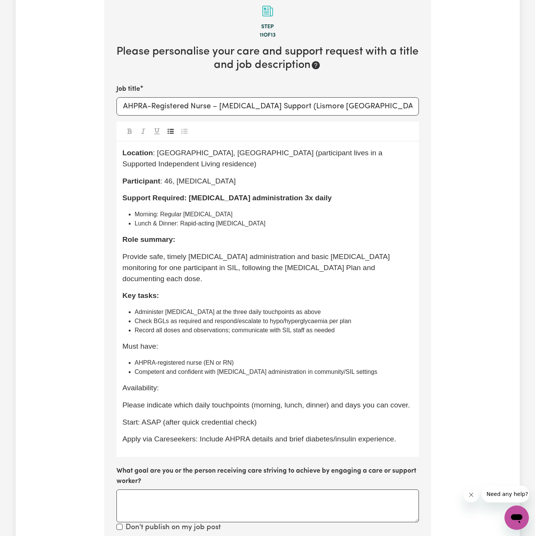
click at [127, 131] on icon "Toggle undefined" at bounding box center [129, 131] width 6 height 6
click at [142, 384] on span "Availability:" at bounding box center [140, 388] width 37 height 8
click at [128, 127] on button "Toggle undefined" at bounding box center [129, 131] width 11 height 10
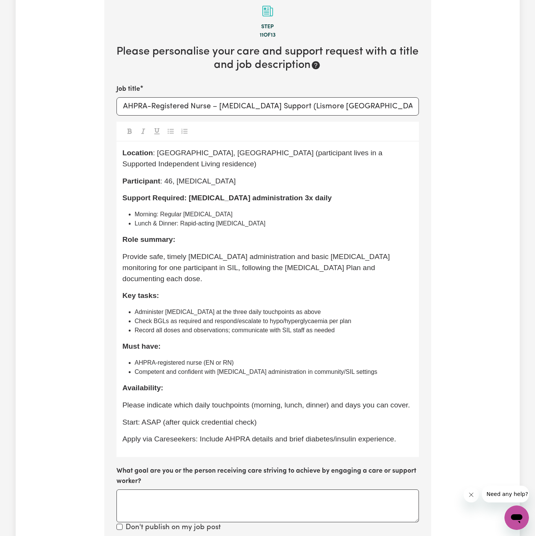
click at [126, 418] on span "Start: ASAP (after quick credential check)" at bounding box center [189, 422] width 134 height 8
click at [214, 428] on div "Location : [GEOGRAPHIC_DATA], [GEOGRAPHIC_DATA] (participant lives in a Support…" at bounding box center [267, 300] width 302 height 316
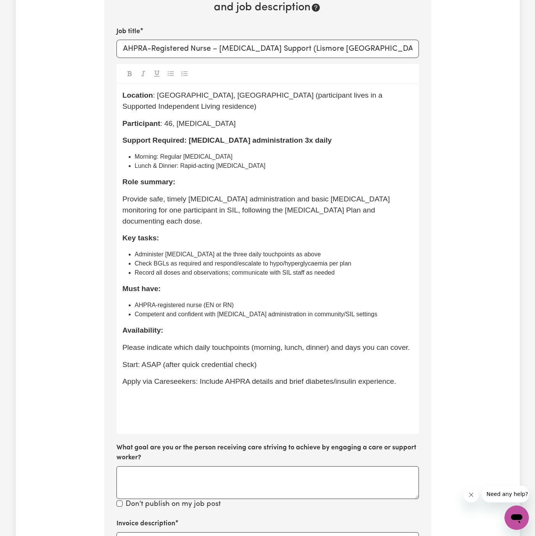
click at [166, 377] on span "Apply via Careseekers: Include AHPRA details and brief diabetes/insulin experie…" at bounding box center [259, 381] width 274 height 8
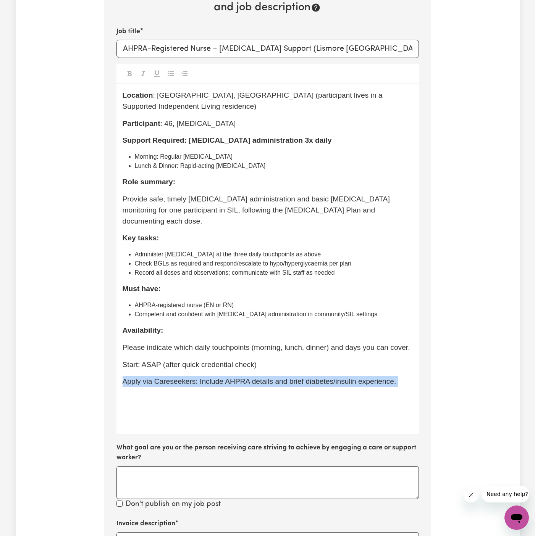
click at [166, 377] on span "Apply via Careseekers: Include AHPRA details and brief diabetes/insulin experie…" at bounding box center [259, 381] width 274 height 8
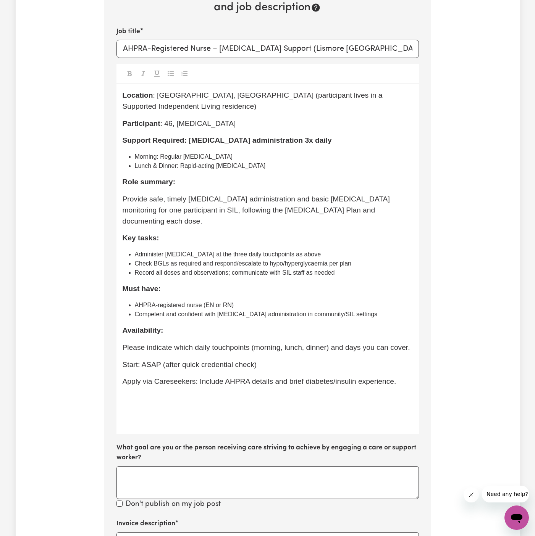
click at [205, 393] on p "﻿" at bounding box center [267, 398] width 290 height 11
drag, startPoint x: 197, startPoint y: 362, endPoint x: 122, endPoint y: 360, distance: 74.8
click at [122, 377] on span "Apply via Careseekers: Include AHPRA details and brief diabetes/insulin experie…" at bounding box center [259, 381] width 274 height 8
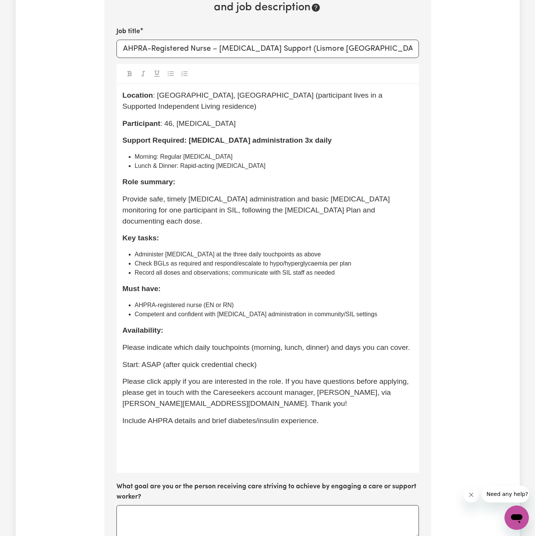
click at [125, 417] on span "Include AHPRA details and brief diabetes/insulin experience." at bounding box center [220, 421] width 196 height 8
click at [223, 437] on div "Location : [GEOGRAPHIC_DATA], [GEOGRAPHIC_DATA] (participant lives in a Support…" at bounding box center [267, 278] width 302 height 389
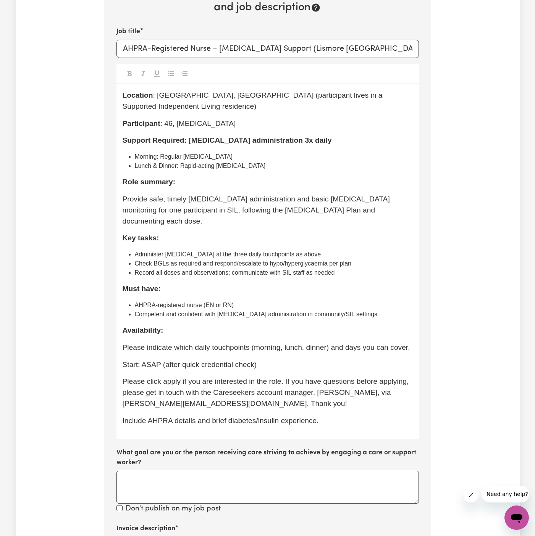
click at [240, 417] on span "Include AHPRA details and brief diabetes/insulin experience." at bounding box center [220, 421] width 196 height 8
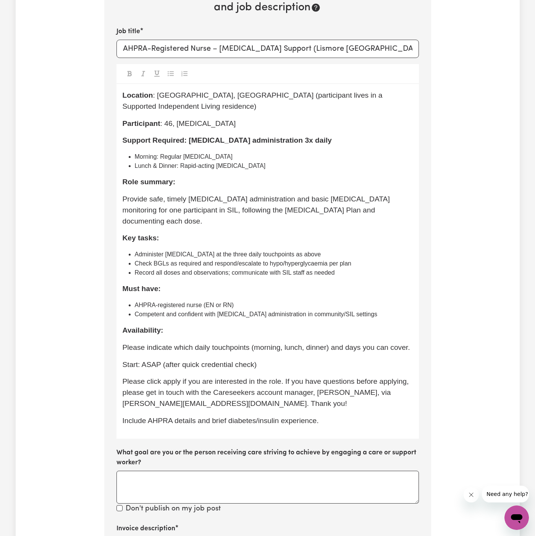
click at [222, 417] on span "Include AHPRA details and brief diabetes/insulin experience." at bounding box center [220, 421] width 196 height 8
click at [226, 417] on span "Include AHPRA details and a brief diabetes/insulin experience." at bounding box center [223, 421] width 202 height 8
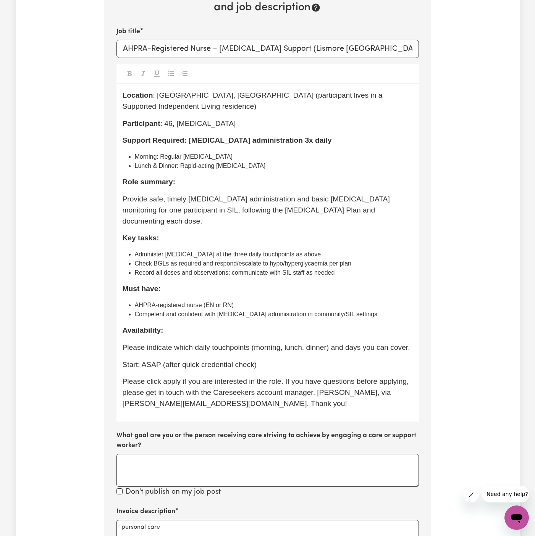
click at [283, 377] on span "Please click apply if you are interested in the role. If you have questions bef…" at bounding box center [266, 392] width 288 height 30
click at [305, 359] on p "Start: ASAP (after quick credential check)" at bounding box center [267, 364] width 290 height 11
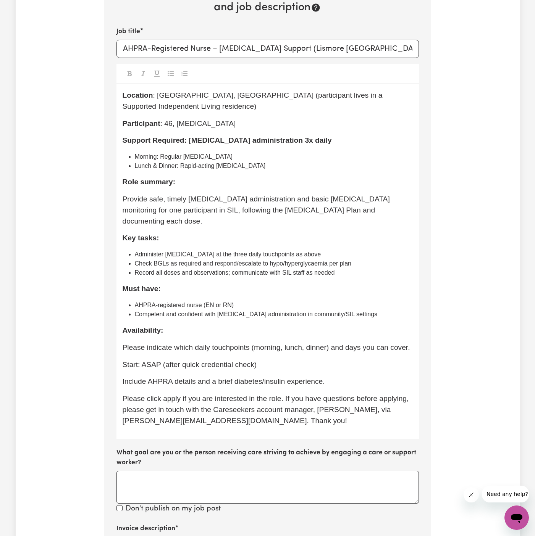
click at [236, 377] on span "Include AHPRA details and a brief diabetes/insulin experience." at bounding box center [223, 381] width 202 height 8
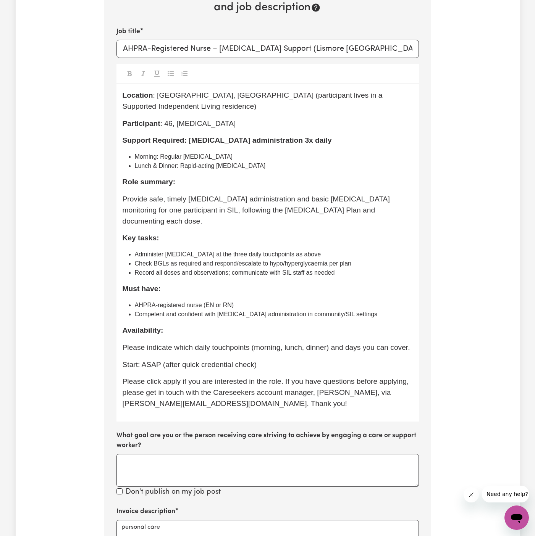
click at [124, 361] on span "Start: ASAP (after quick credential check)" at bounding box center [189, 365] width 134 height 8
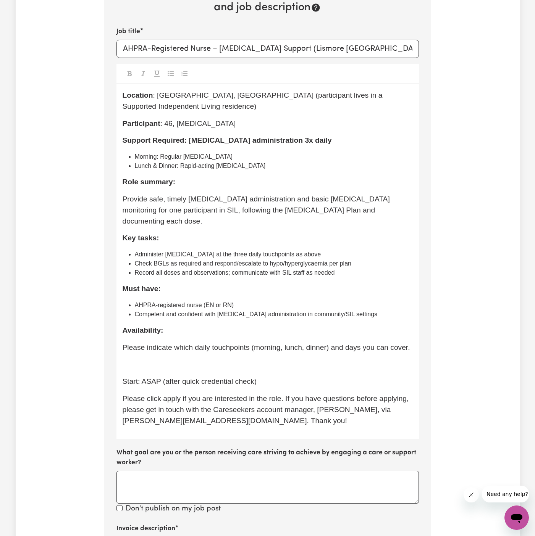
click at [152, 343] on span "Please indicate which daily touchpoints (morning, lunch, dinner) and days you c…" at bounding box center [265, 347] width 287 height 8
click at [152, 342] on p "Please indicate which daily touchpoints (morning, lunch, dinner) and days you c…" at bounding box center [267, 347] width 290 height 11
click at [144, 359] on p "﻿" at bounding box center [267, 364] width 290 height 11
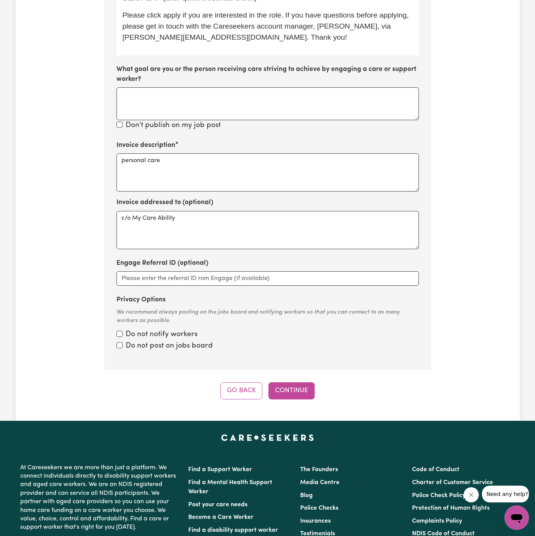
scroll to position [744, 0]
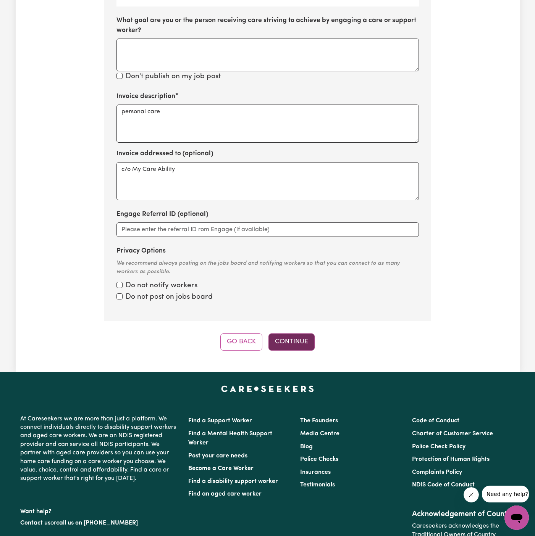
click at [298, 334] on button "Continue" at bounding box center [291, 342] width 46 height 17
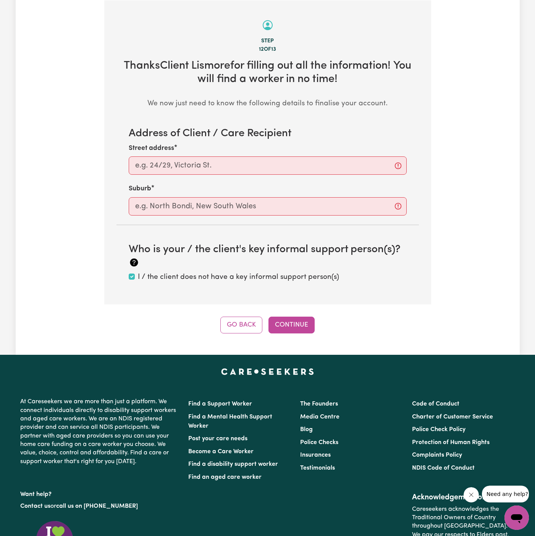
scroll to position [239, 0]
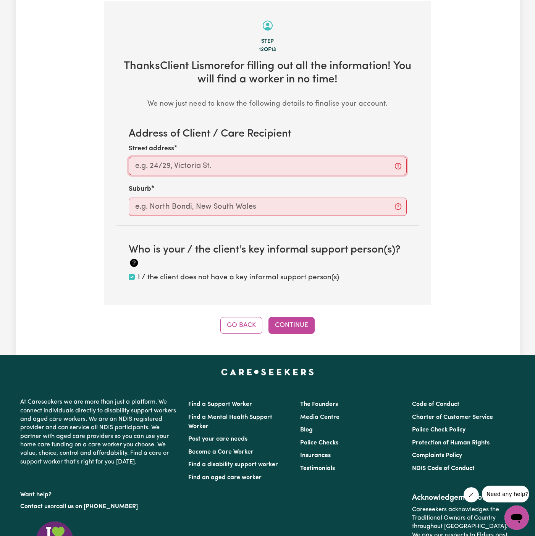
click at [249, 169] on input "Street address" at bounding box center [268, 166] width 278 height 18
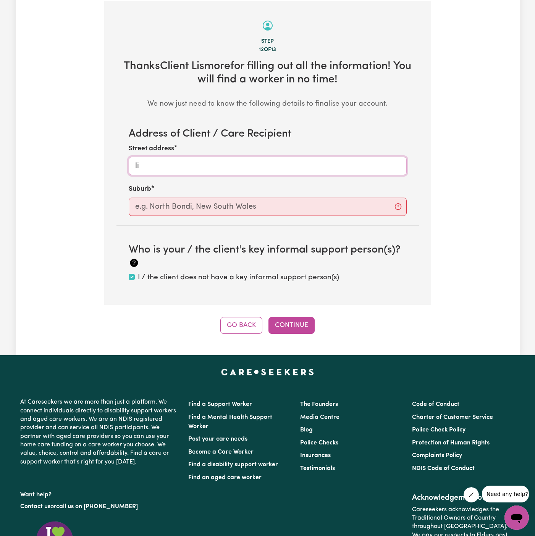
type input "l"
click at [249, 169] on input "LIW" at bounding box center [268, 166] width 278 height 18
type input "Lismore"
click at [238, 203] on input "text" at bounding box center [268, 207] width 278 height 18
type input "lis"
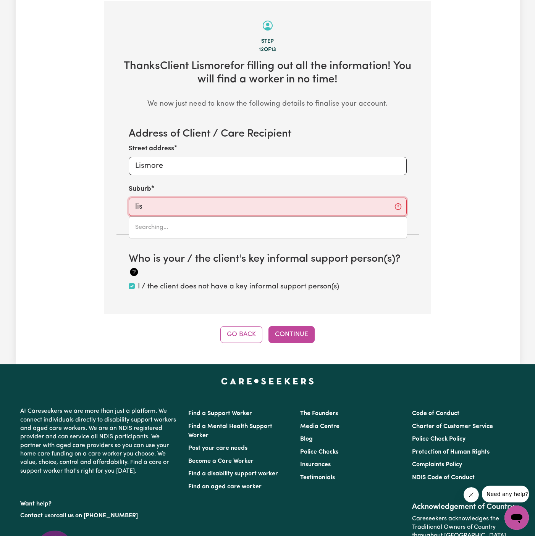
type input "lisAROW, [GEOGRAPHIC_DATA], 2250"
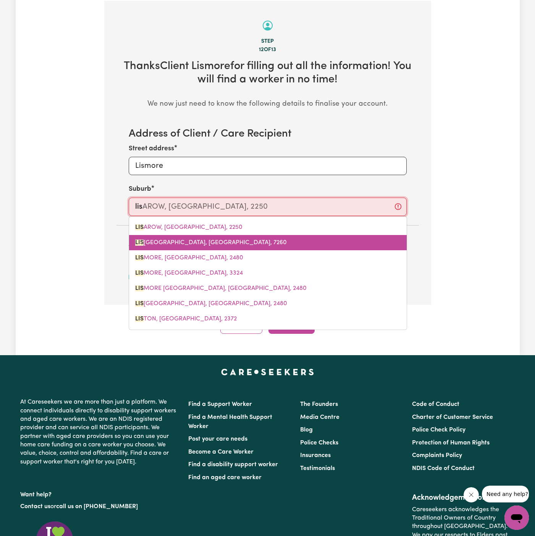
type input "lism"
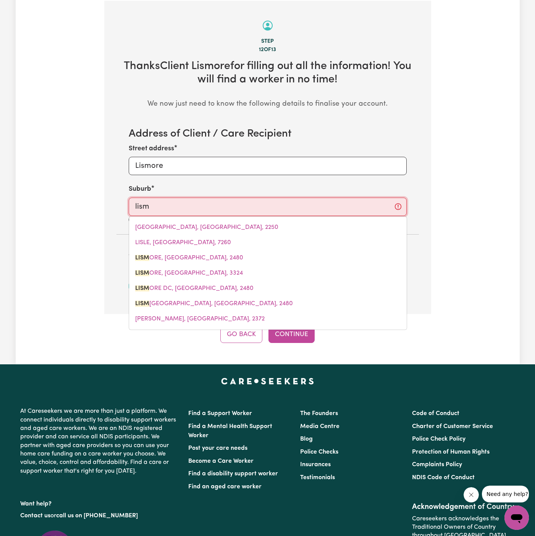
type input "lismORE, [GEOGRAPHIC_DATA], 2480"
type input "lismo"
type input "lismoRE, [GEOGRAPHIC_DATA], 2480"
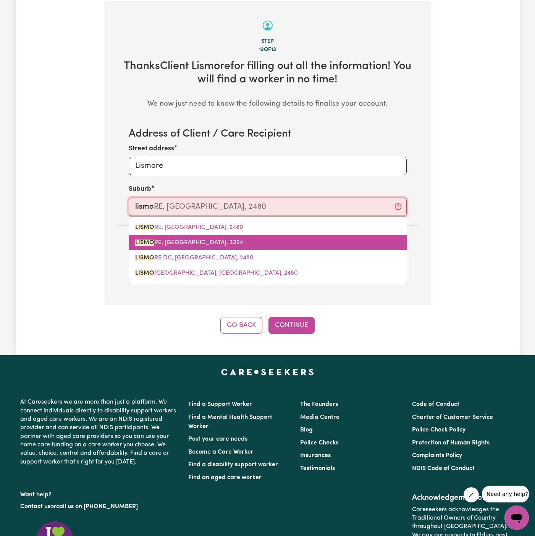
click at [226, 243] on link "LISMO RE, [GEOGRAPHIC_DATA], 3324" at bounding box center [267, 242] width 277 height 15
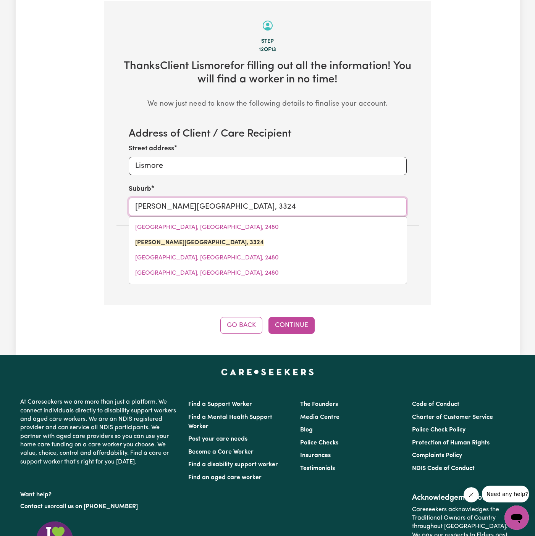
click at [232, 212] on input "[PERSON_NAME][GEOGRAPHIC_DATA], 3324" at bounding box center [268, 207] width 278 height 18
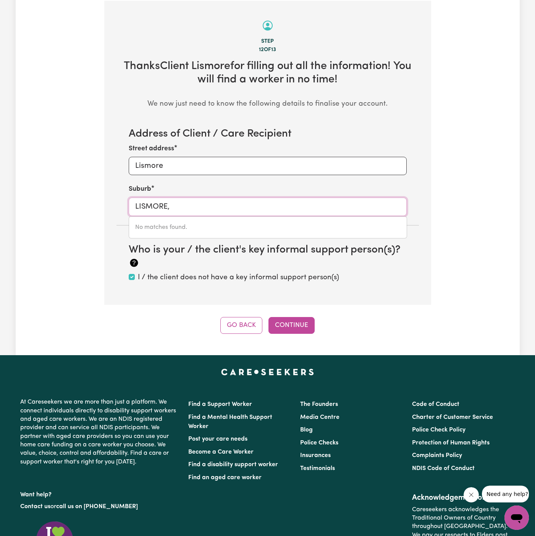
type input "LISMORE"
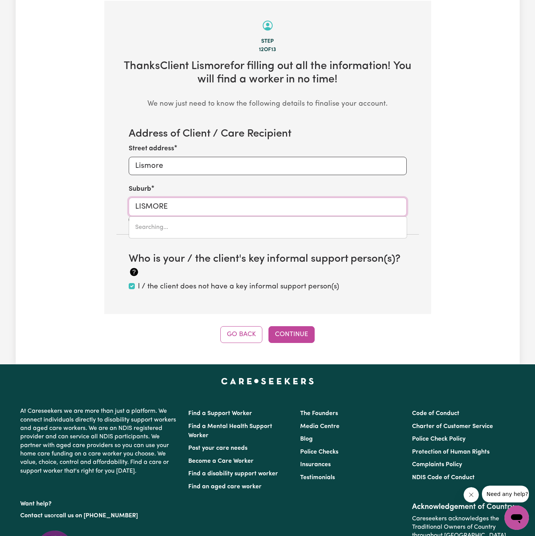
type input "[GEOGRAPHIC_DATA], [GEOGRAPHIC_DATA], 2480"
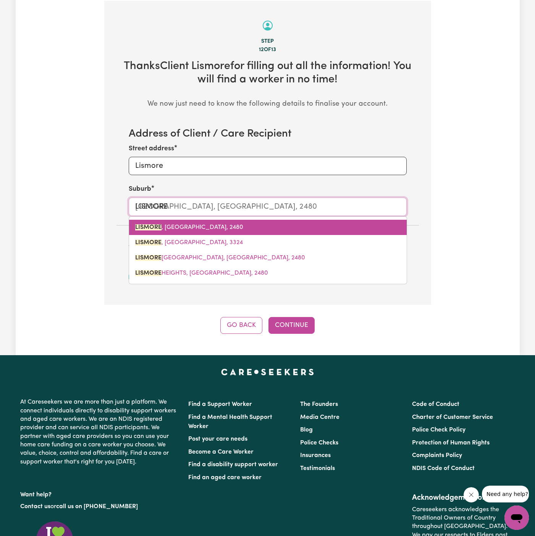
click at [207, 227] on span "[GEOGRAPHIC_DATA] , [GEOGRAPHIC_DATA], 2480" at bounding box center [189, 227] width 108 height 6
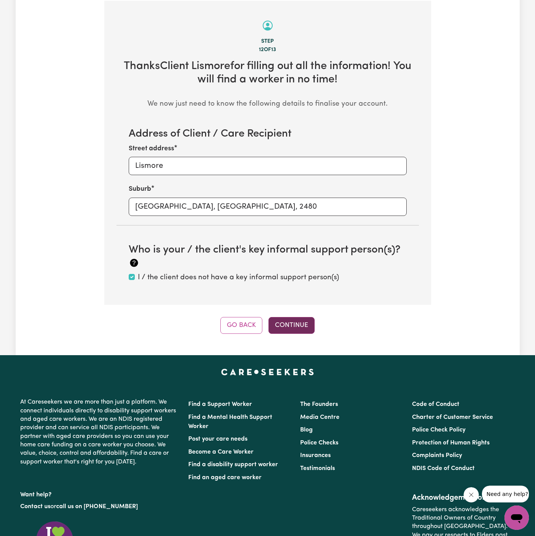
click at [299, 319] on button "Continue" at bounding box center [291, 325] width 46 height 17
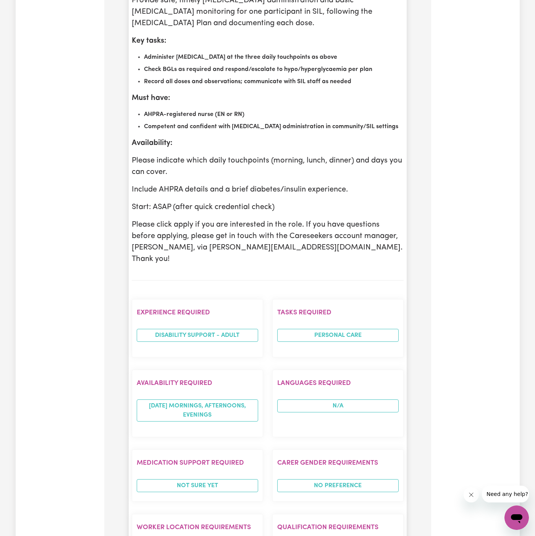
scroll to position [630, 0]
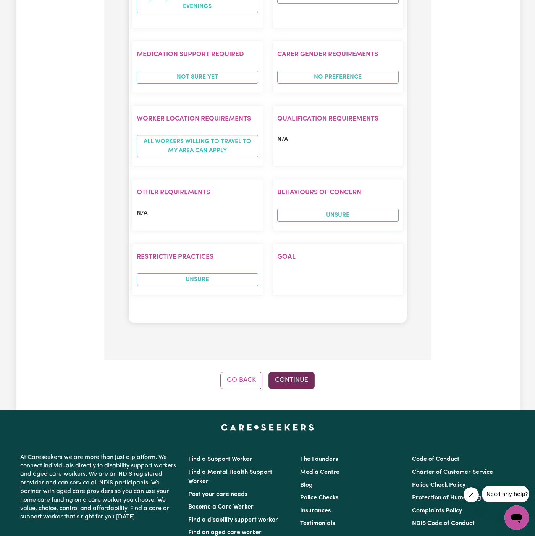
click at [305, 372] on button "Continue" at bounding box center [291, 380] width 46 height 17
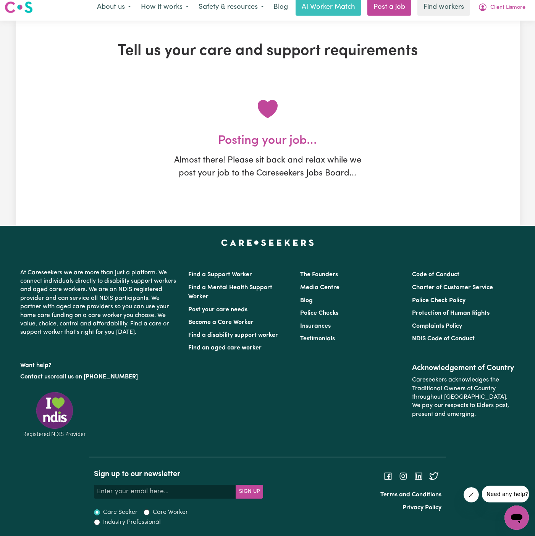
scroll to position [0, 0]
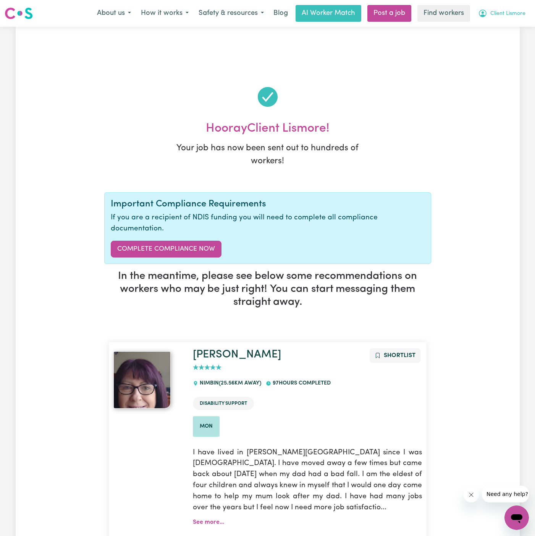
click at [496, 13] on span "Client Lismore" at bounding box center [507, 14] width 35 height 8
click at [496, 32] on link "My Dashboard" at bounding box center [499, 30] width 60 height 15
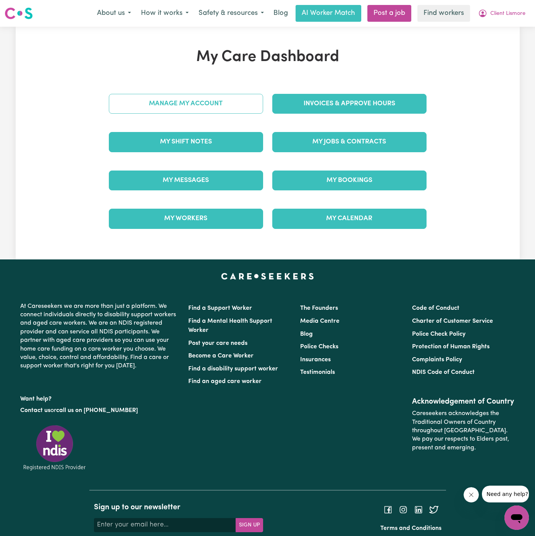
click at [227, 104] on div "Manage My Account" at bounding box center [185, 104] width 163 height 38
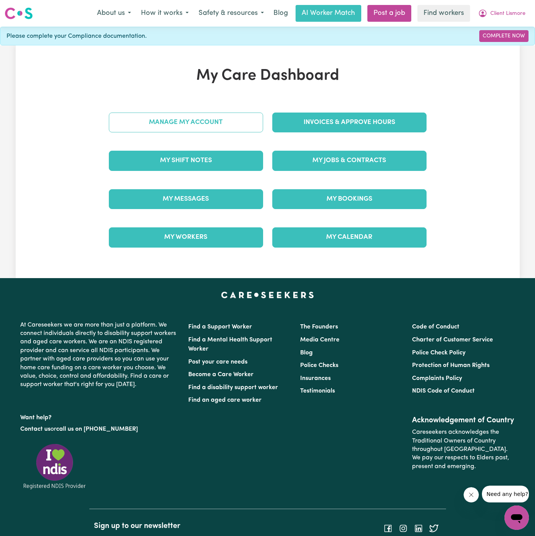
click at [227, 115] on link "Manage My Account" at bounding box center [186, 123] width 154 height 20
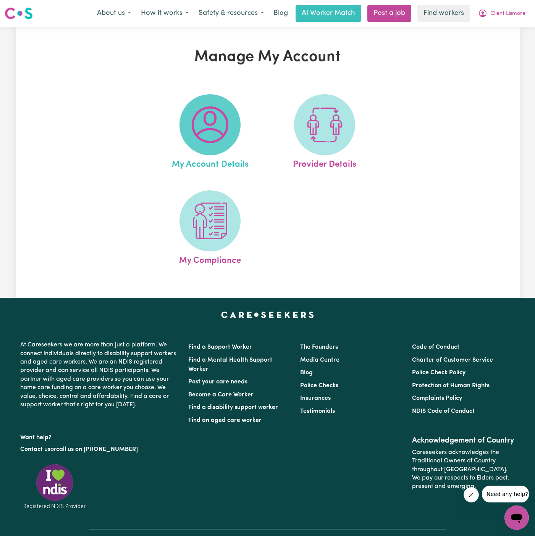
click at [222, 128] on img at bounding box center [210, 124] width 37 height 37
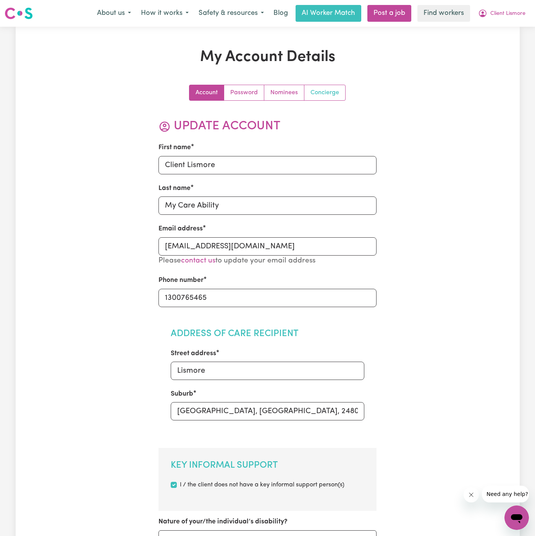
click at [327, 93] on link "Concierge" at bounding box center [324, 92] width 41 height 15
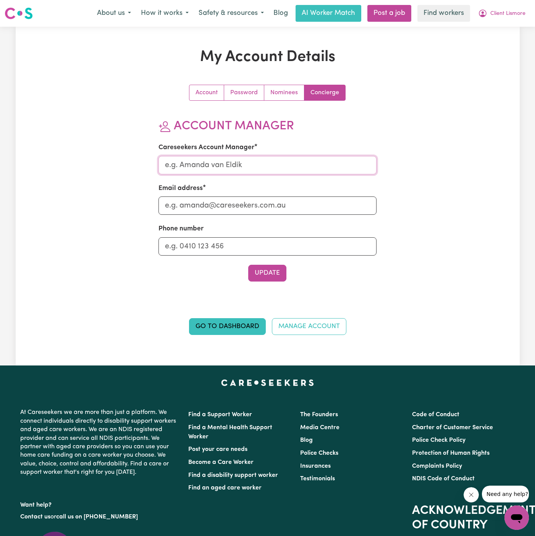
click at [271, 160] on input "Careseekers Account Manager" at bounding box center [267, 165] width 218 height 18
type input "[PERSON_NAME]"
click at [245, 205] on input "Email address" at bounding box center [267, 206] width 218 height 18
type input "[PERSON_NAME][EMAIL_ADDRESS][DOMAIN_NAME]"
click at [256, 243] on input "Phone number" at bounding box center [267, 246] width 218 height 18
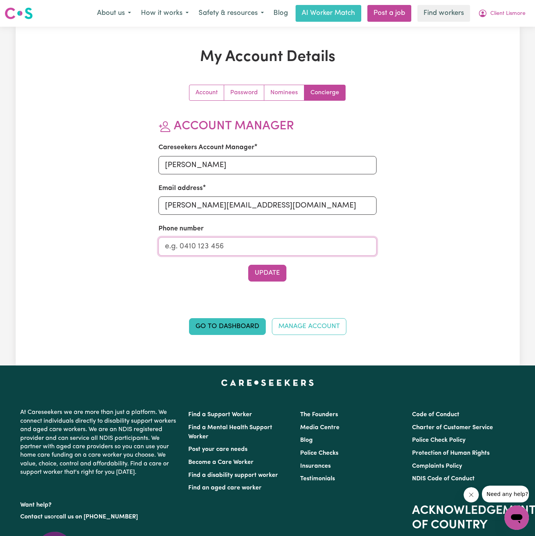
type input "1300765465"
click at [256, 268] on button "Update" at bounding box center [267, 273] width 38 height 17
click at [509, 13] on span "Client Lismore" at bounding box center [507, 14] width 35 height 8
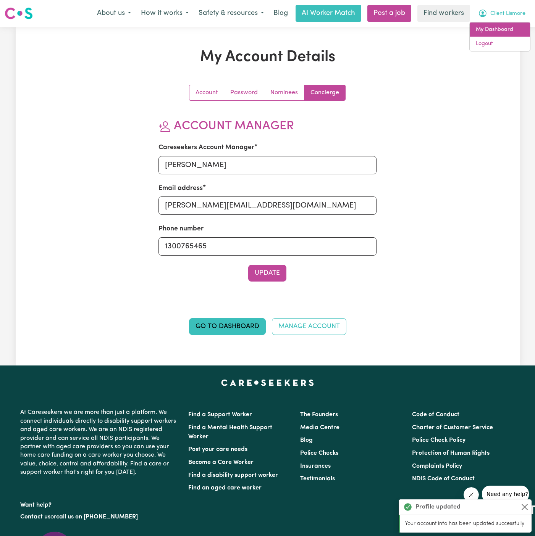
click at [497, 28] on link "My Dashboard" at bounding box center [499, 30] width 60 height 15
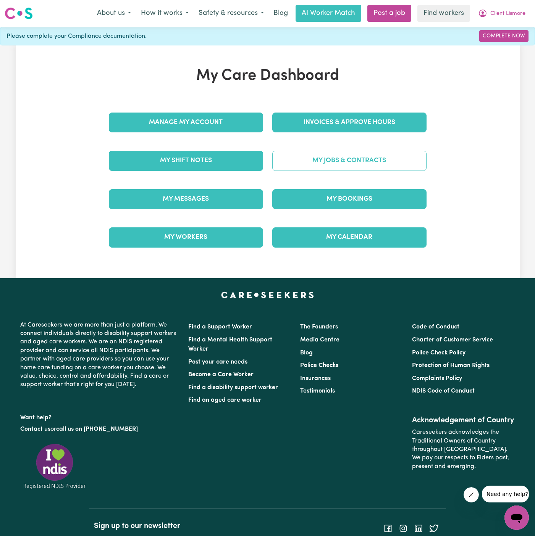
click at [337, 160] on link "My Jobs & Contracts" at bounding box center [349, 161] width 154 height 20
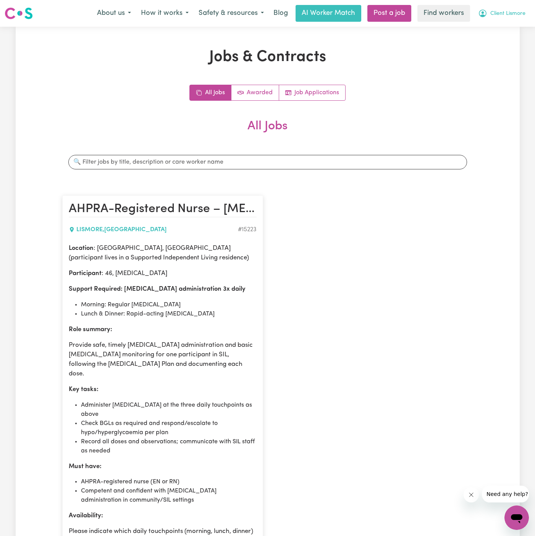
click at [509, 15] on span "Client Lismore" at bounding box center [507, 14] width 35 height 8
click at [509, 33] on link "My Dashboard" at bounding box center [499, 30] width 60 height 15
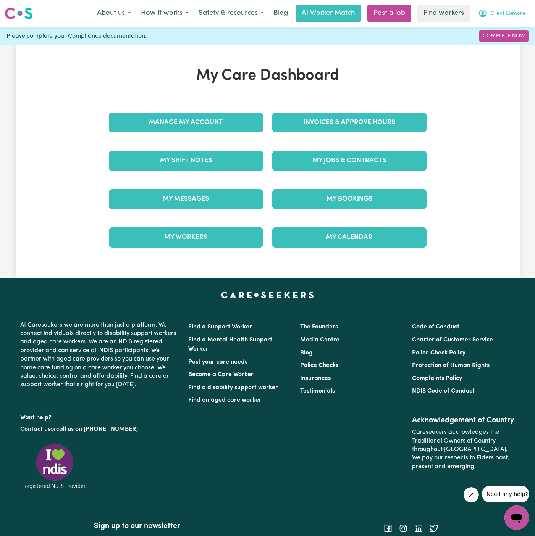
click at [509, 14] on span "Client Lismore" at bounding box center [507, 14] width 35 height 8
click at [509, 39] on link "Logout" at bounding box center [499, 44] width 60 height 15
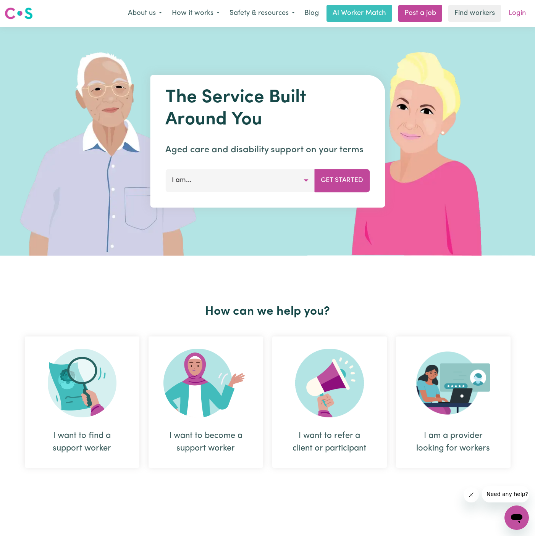
click at [517, 12] on link "Login" at bounding box center [517, 13] width 26 height 17
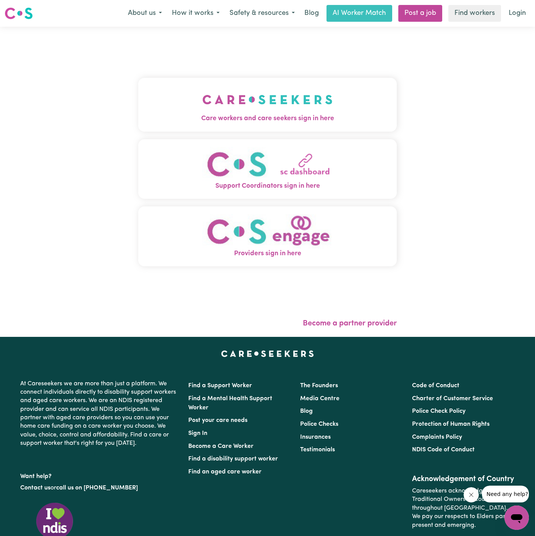
click at [227, 100] on img "Care workers and care seekers sign in here" at bounding box center [267, 99] width 130 height 28
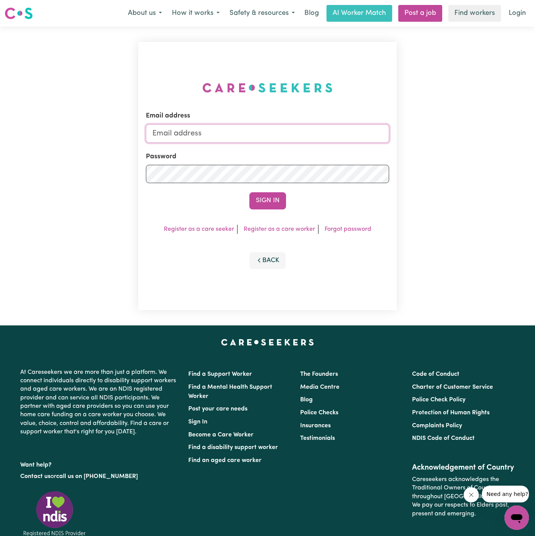
type input "[PERSON_NAME][EMAIL_ADDRESS][DOMAIN_NAME]"
click at [419, 16] on link "Post a job" at bounding box center [420, 13] width 44 height 17
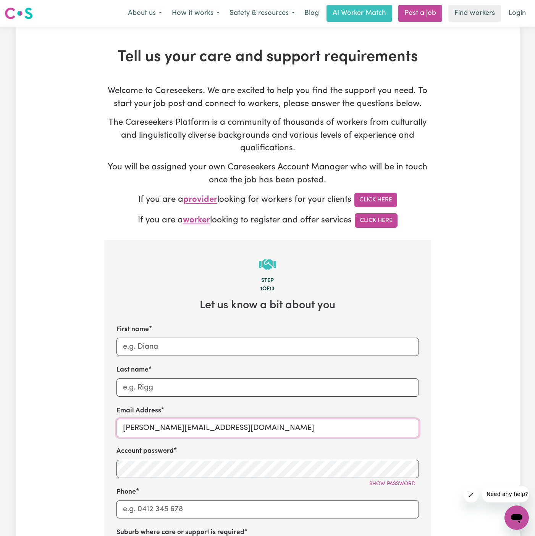
click at [143, 430] on input "[PERSON_NAME][EMAIL_ADDRESS][DOMAIN_NAME]" at bounding box center [267, 428] width 302 height 18
drag, startPoint x: 143, startPoint y: 430, endPoint x: 235, endPoint y: 429, distance: 92.0
click at [235, 429] on input "[PERSON_NAME][EMAIL_ADDRESS][DOMAIN_NAME]" at bounding box center [267, 428] width 302 height 18
drag, startPoint x: 235, startPoint y: 429, endPoint x: 141, endPoint y: 427, distance: 94.3
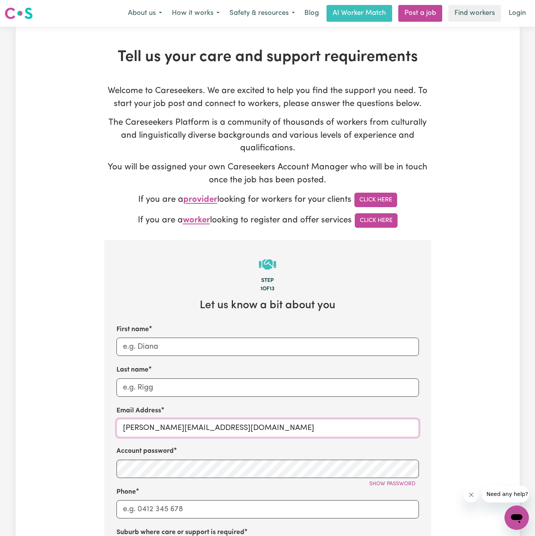
click at [141, 427] on input "[PERSON_NAME][EMAIL_ADDRESS][DOMAIN_NAME]" at bounding box center [267, 428] width 302 height 18
click at [221, 426] on input "[PERSON_NAME][EMAIL_ADDRESS][DOMAIN_NAME]" at bounding box center [267, 428] width 302 height 18
paste input "[EMAIL_ADDRESS][DOMAIN_NAME] |"
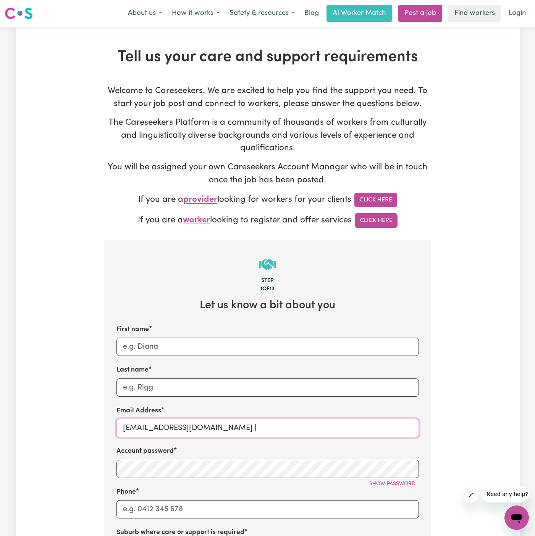
type input "[EMAIL_ADDRESS][DOMAIN_NAME] |"
click at [179, 391] on input "Last name" at bounding box center [267, 388] width 302 height 18
drag, startPoint x: 154, startPoint y: 426, endPoint x: 168, endPoint y: 362, distance: 65.9
click at [150, 401] on div "First name Last name Email Address [PERSON_NAME][EMAIL_ADDRESS][DOMAIN_NAME] | …" at bounding box center [267, 483] width 302 height 316
click at [236, 339] on input "First name" at bounding box center [267, 347] width 302 height 18
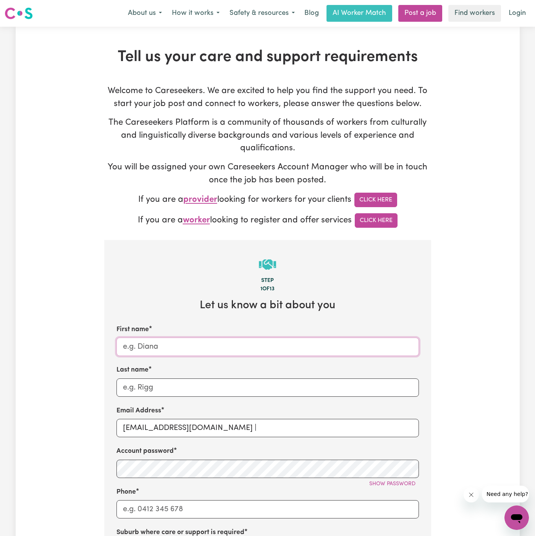
click at [236, 339] on input "First name" at bounding box center [267, 347] width 302 height 18
paste input "[PERSON_NAME]"
type input "[PERSON_NAME]"
click at [172, 392] on input "Last name" at bounding box center [267, 388] width 302 height 18
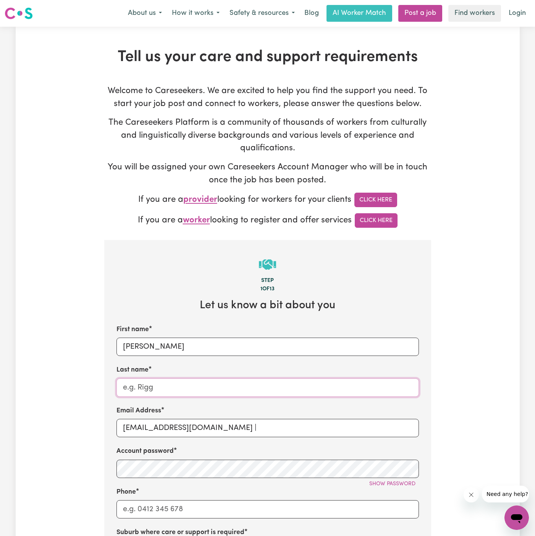
paste input "My Care Ability"
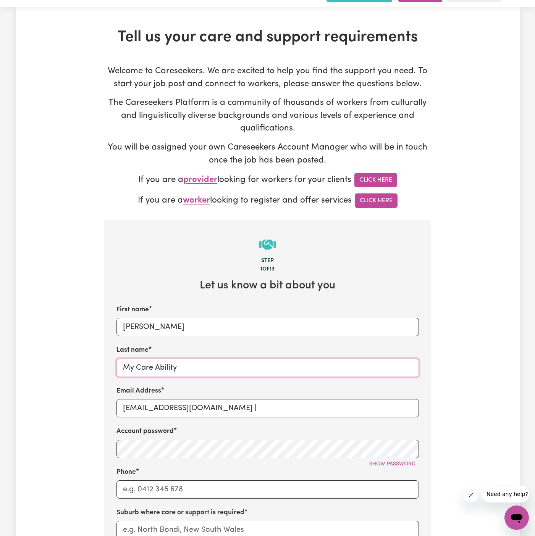
scroll to position [22, 0]
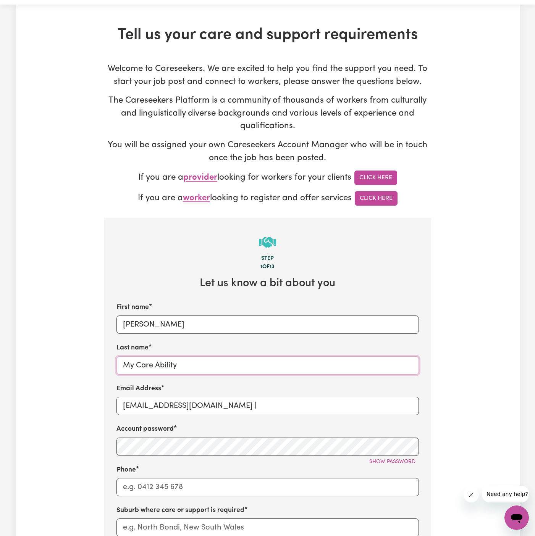
type input "My Care Ability"
click at [178, 487] on input "Phone" at bounding box center [267, 487] width 302 height 18
type input "1300765465"
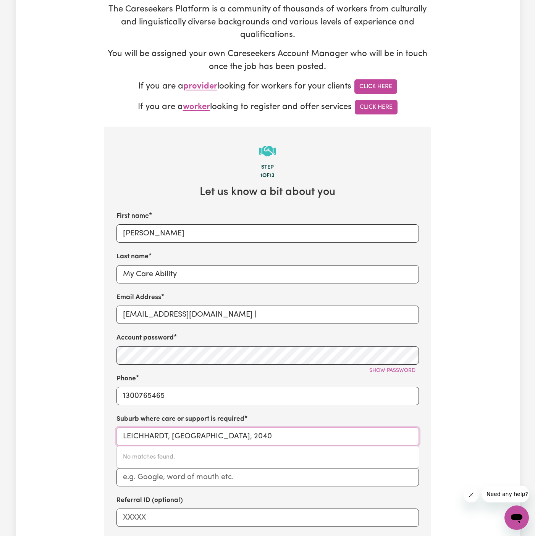
click at [157, 427] on input "LEICHHARDT, [GEOGRAPHIC_DATA], 2040" at bounding box center [267, 436] width 302 height 18
paste input "Randwick"
type input "Randwick"
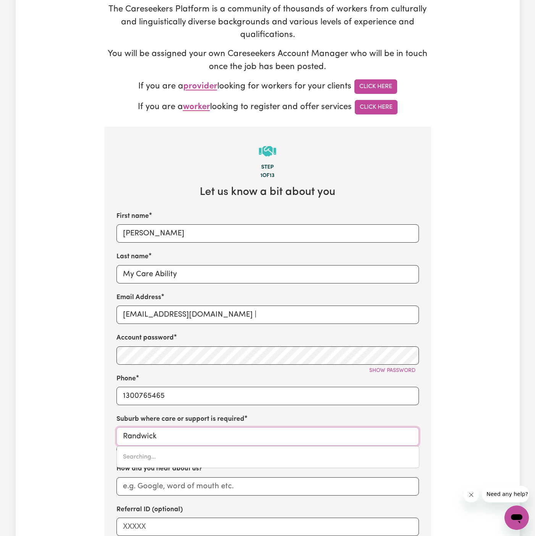
type input "[GEOGRAPHIC_DATA], [GEOGRAPHIC_DATA], 2031"
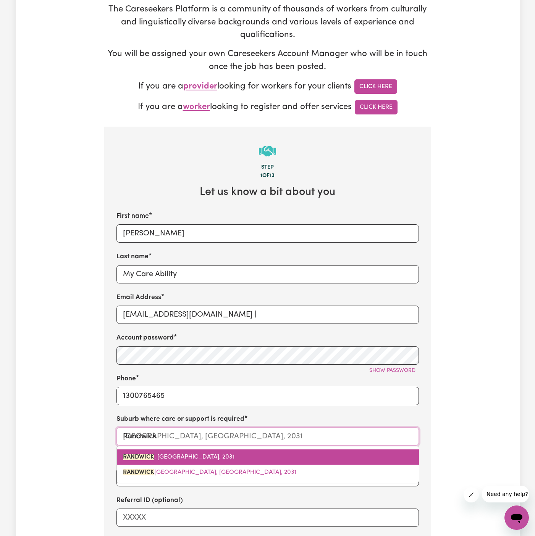
click at [168, 455] on span "[GEOGRAPHIC_DATA] , [GEOGRAPHIC_DATA], 2031" at bounding box center [178, 457] width 111 height 6
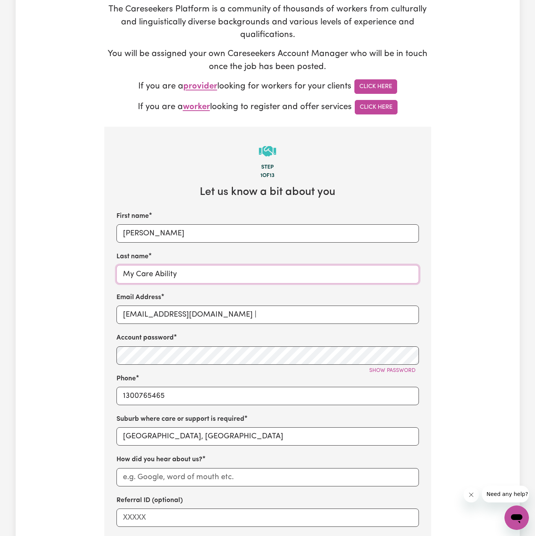
click at [143, 277] on input "My Care Ability" at bounding box center [267, 274] width 302 height 18
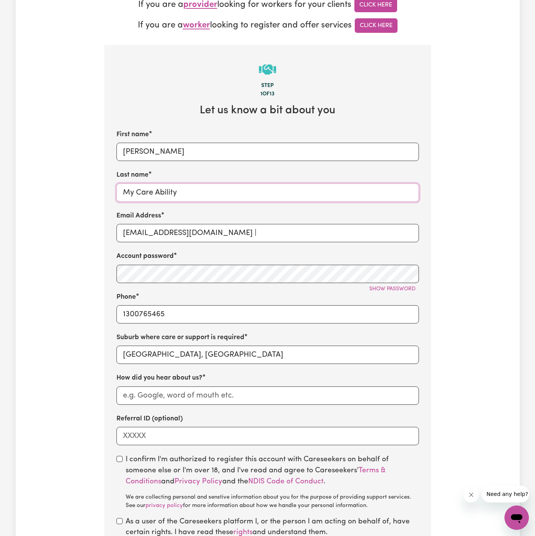
scroll to position [343, 0]
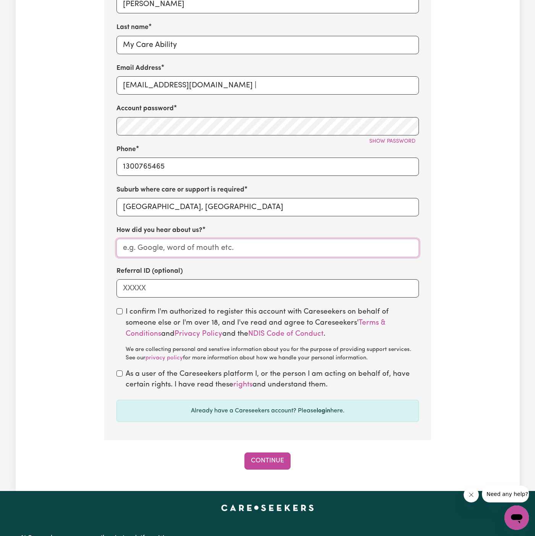
click at [174, 243] on input "How did you hear about us?" at bounding box center [267, 248] width 302 height 18
paste input "My Care Ability"
type input "My Care Ability"
drag, startPoint x: 119, startPoint y: 311, endPoint x: 119, endPoint y: 357, distance: 46.2
click at [119, 313] on input "checkbox" at bounding box center [119, 311] width 6 height 6
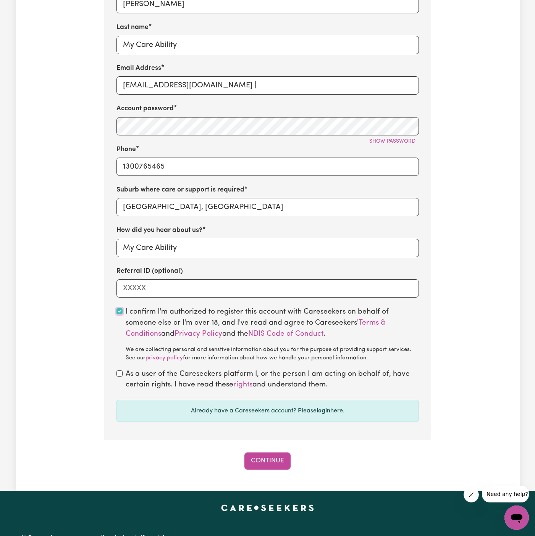
checkbox input "true"
click at [122, 377] on div "As a user of the Careseekers platform I, or the person I am acting on behalf of…" at bounding box center [267, 380] width 302 height 22
click at [126, 373] on label "As a user of the Careseekers platform I, or the person I am acting on behalf of…" at bounding box center [272, 380] width 293 height 22
click at [118, 374] on input "checkbox" at bounding box center [119, 374] width 6 height 6
checkbox input "true"
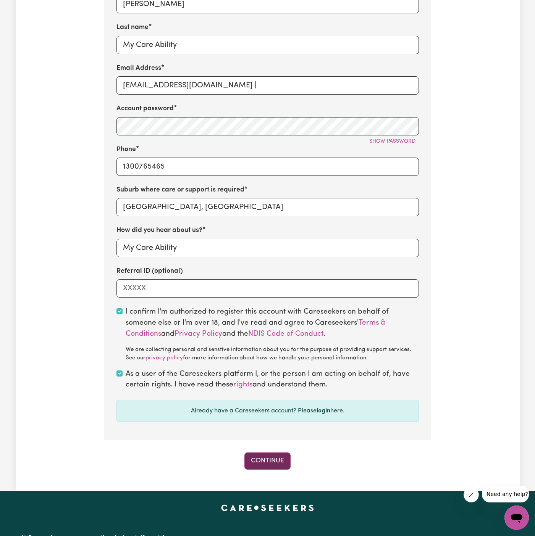
click at [272, 457] on button "Continue" at bounding box center [267, 461] width 46 height 17
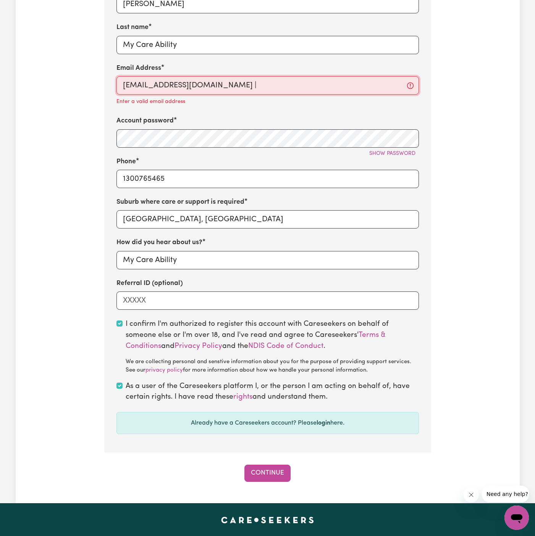
click at [270, 84] on input "[EMAIL_ADDRESS][DOMAIN_NAME] |" at bounding box center [267, 85] width 302 height 18
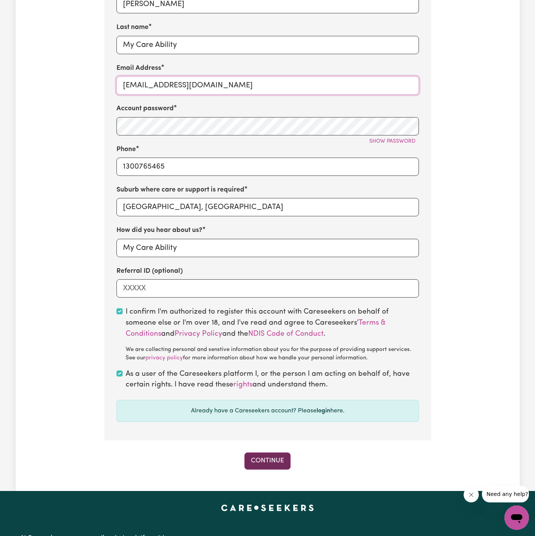
type input "[EMAIL_ADDRESS][DOMAIN_NAME]"
click at [271, 461] on button "Continue" at bounding box center [267, 461] width 46 height 17
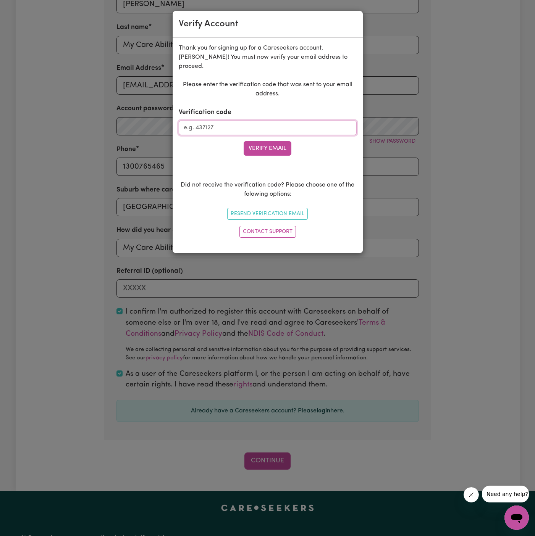
click at [236, 121] on input "Verification code" at bounding box center [268, 128] width 178 height 15
paste input "237213"
type input "237213"
click at [271, 142] on button "Verify Email" at bounding box center [267, 148] width 48 height 15
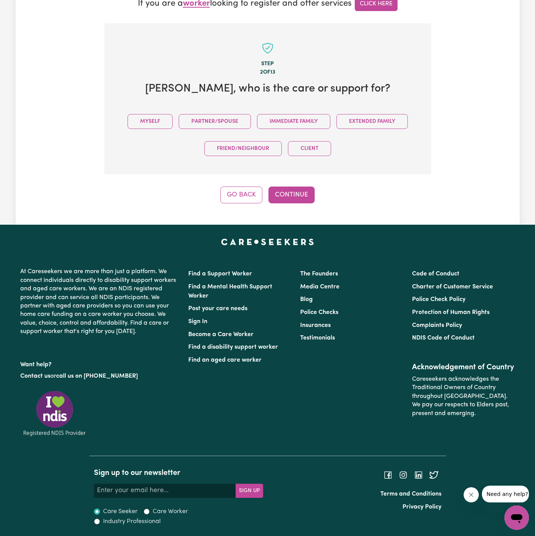
scroll to position [215, 0]
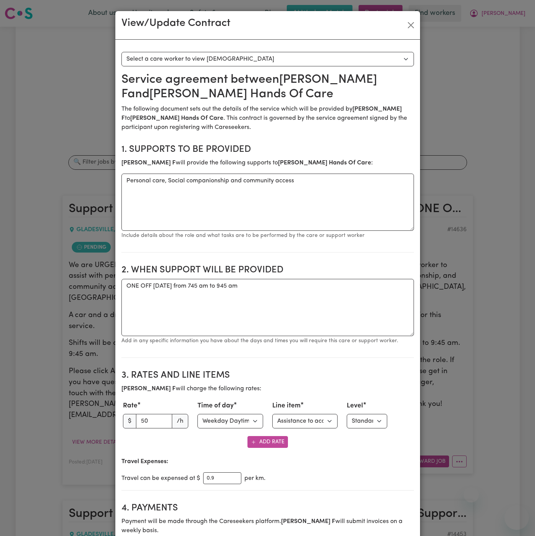
select select "WEEKDAY_DAYTIME"
select select "COMMUNITY_ACCESS"
select select "ONE"
click at [409, 24] on button "Close" at bounding box center [411, 25] width 12 height 12
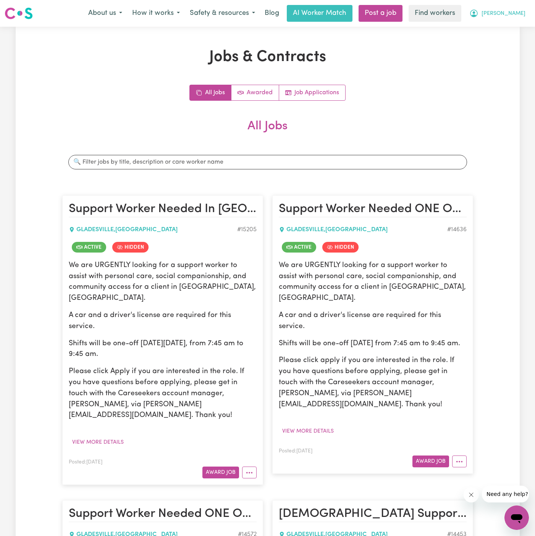
click at [523, 12] on span "[PERSON_NAME]" at bounding box center [503, 14] width 44 height 8
click at [501, 48] on link "Logout" at bounding box center [499, 44] width 60 height 15
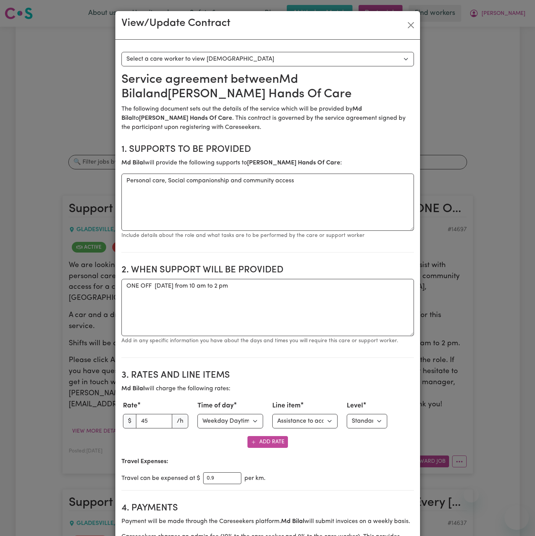
select select "WEEKDAY_DAYTIME"
select select "COMMUNITY_ACCESS"
select select "ONE"
click at [410, 25] on button "Close" at bounding box center [411, 25] width 12 height 12
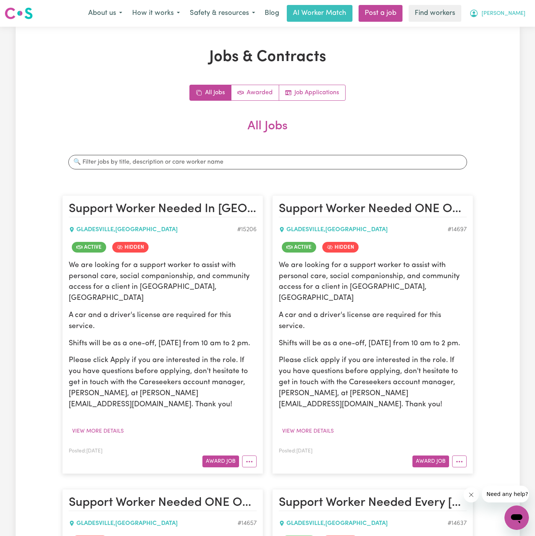
click at [520, 10] on span "Bernie" at bounding box center [503, 14] width 44 height 8
click at [519, 39] on link "Logout" at bounding box center [499, 44] width 60 height 15
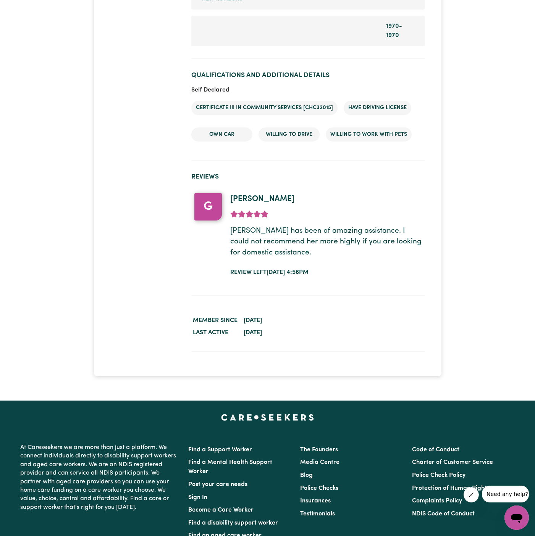
scroll to position [1421, 0]
